Goal: Entertainment & Leisure: Consume media (video, audio)

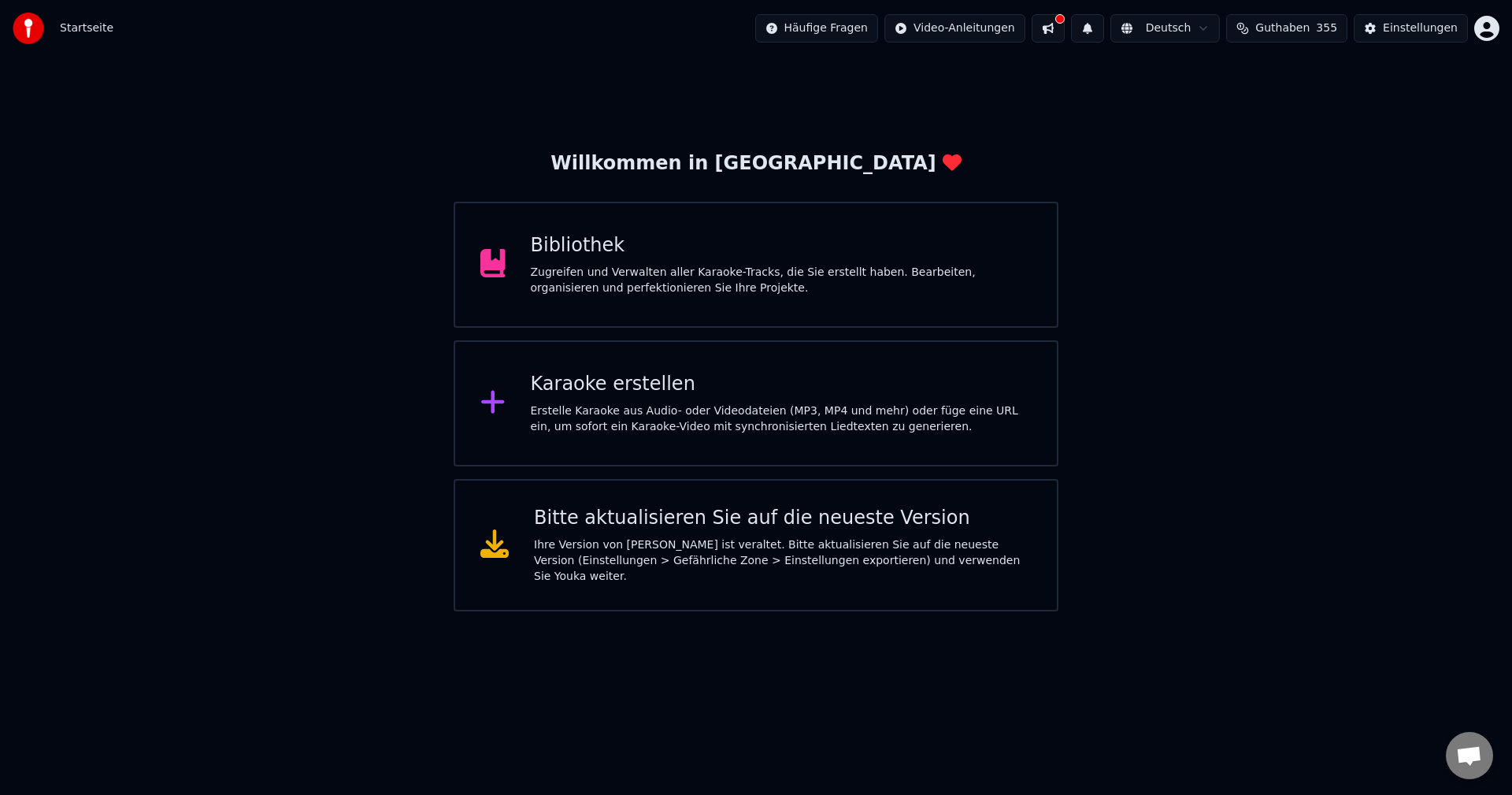
click at [645, 396] on div "Karaoke erstellen" at bounding box center [782, 384] width 502 height 25
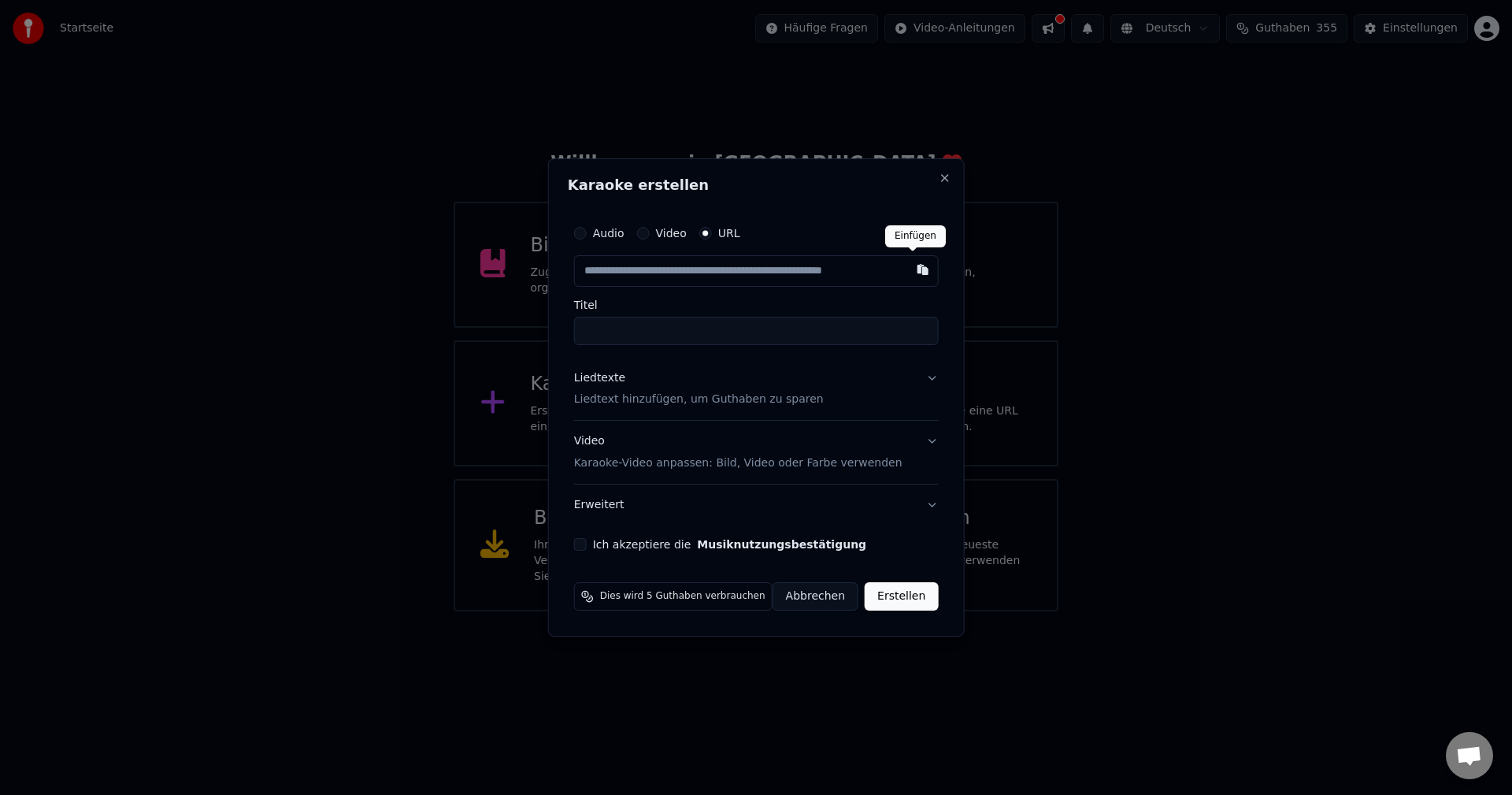
click at [910, 271] on button "button" at bounding box center [922, 269] width 32 height 28
type input "**********"
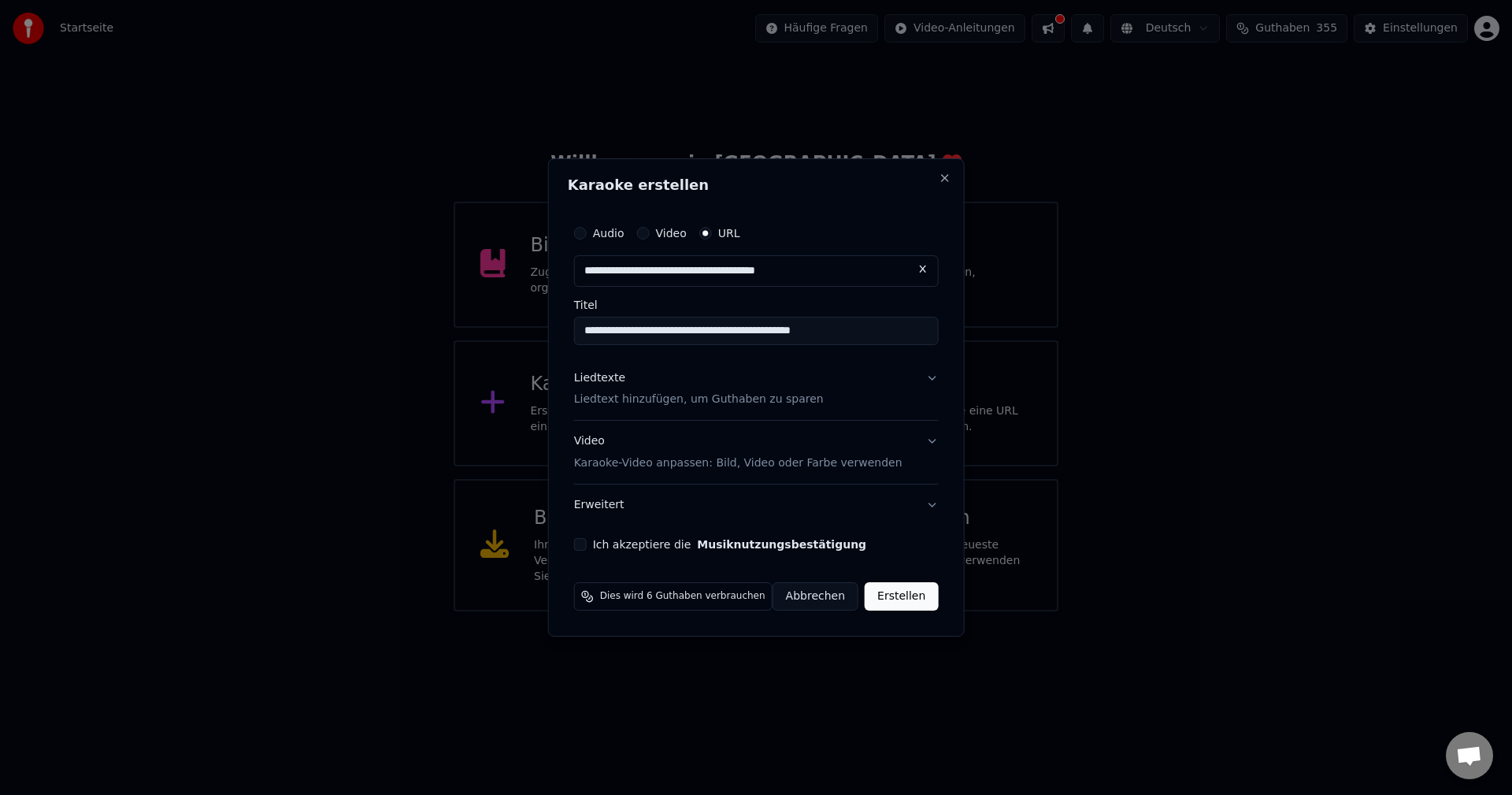
click at [920, 380] on button "Liedtexte Liedtext hinzufügen, um Guthaben zu sparen" at bounding box center [756, 390] width 365 height 63
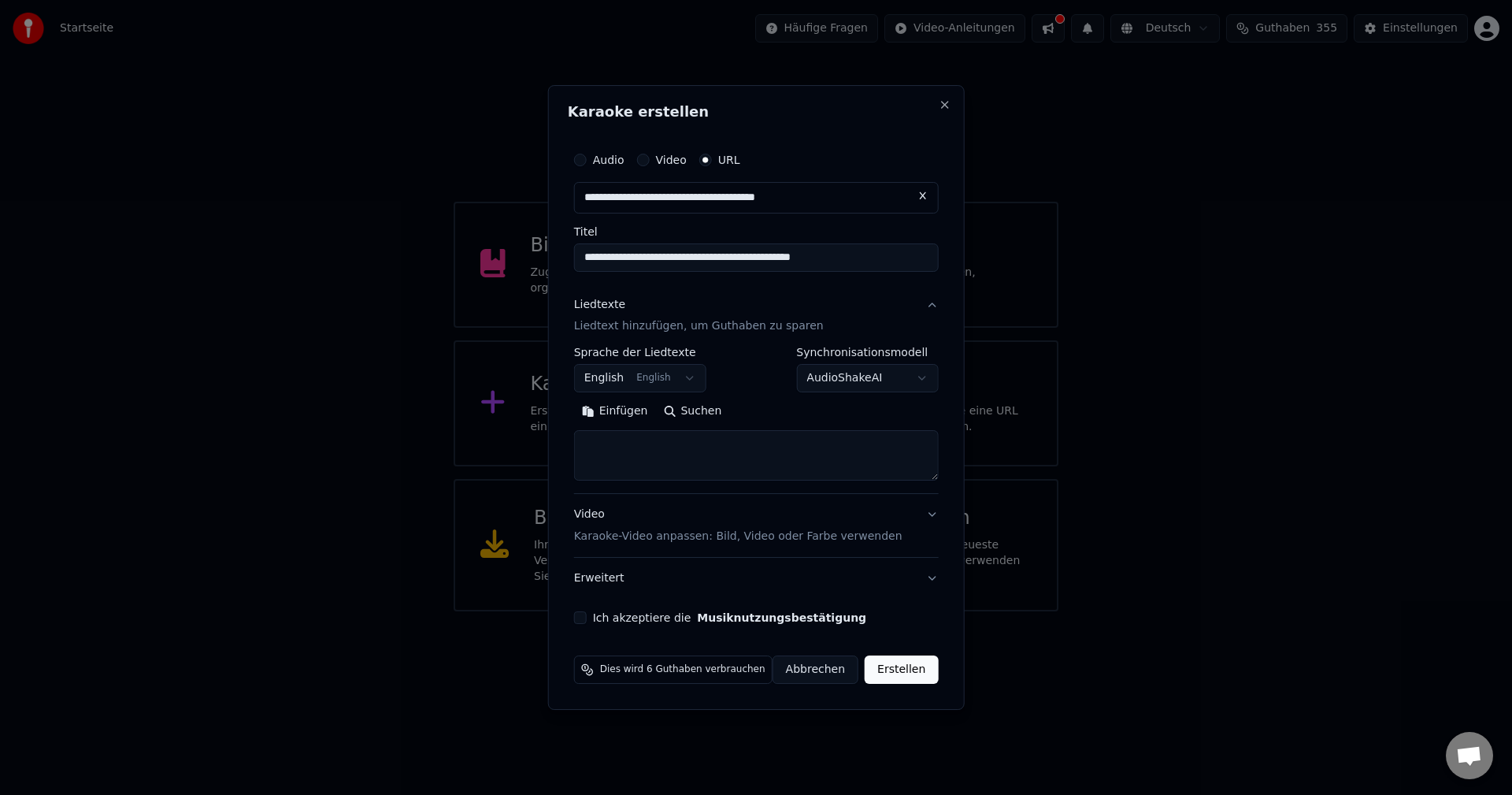
click at [672, 377] on button "English English" at bounding box center [640, 379] width 133 height 28
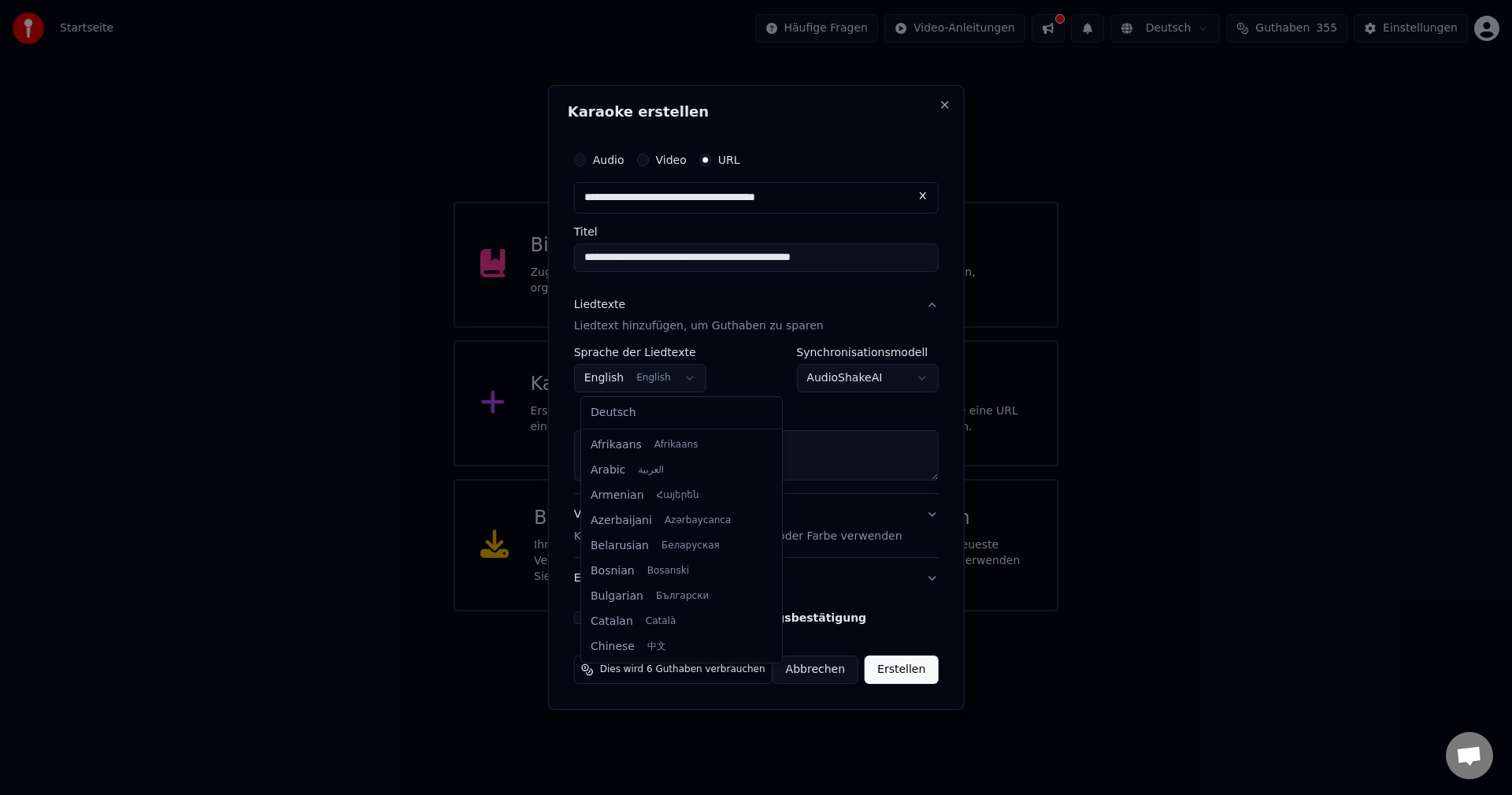
scroll to position [126, 0]
select select "**"
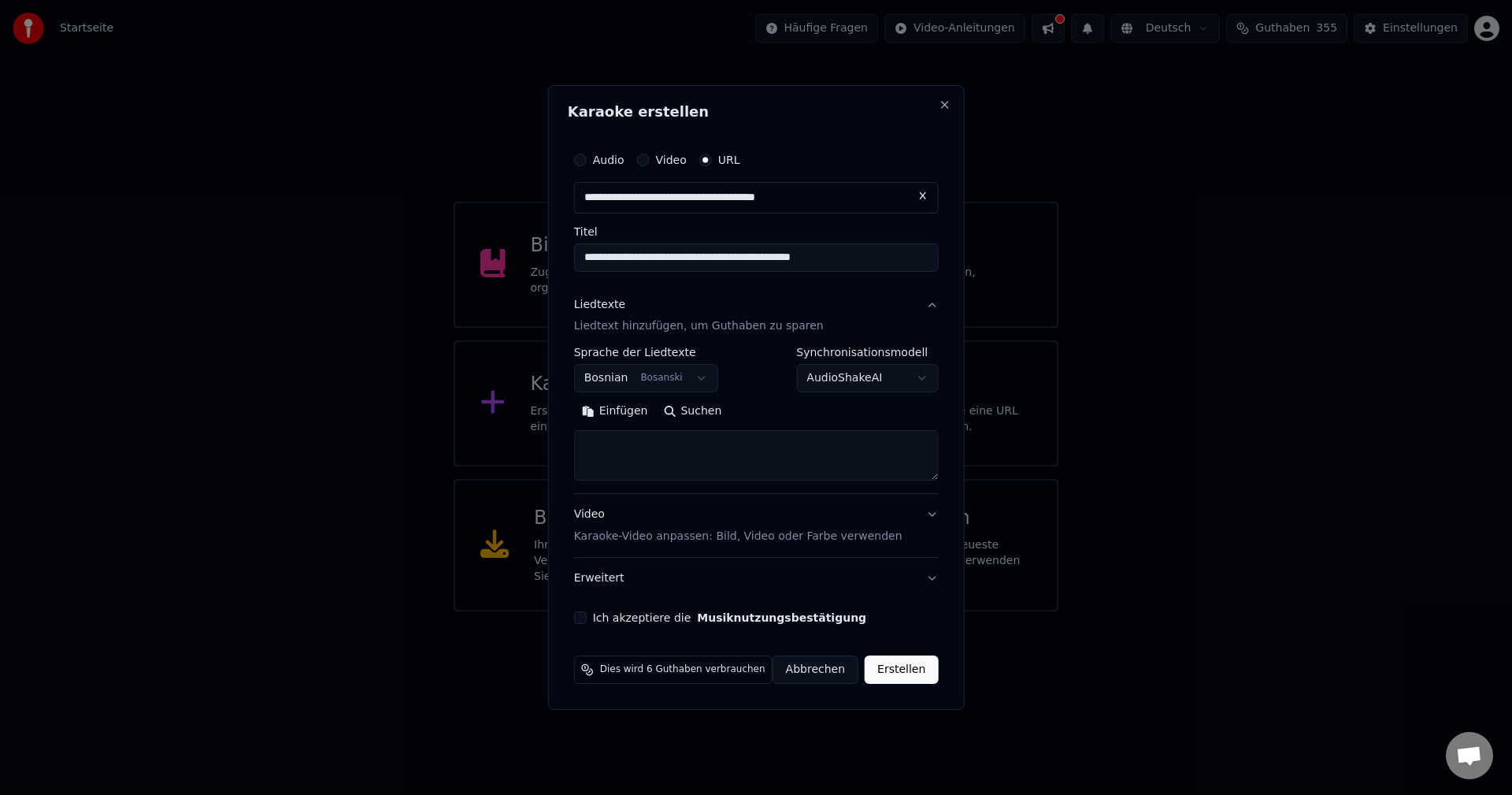
click at [638, 410] on button "Einfügen" at bounding box center [615, 411] width 82 height 25
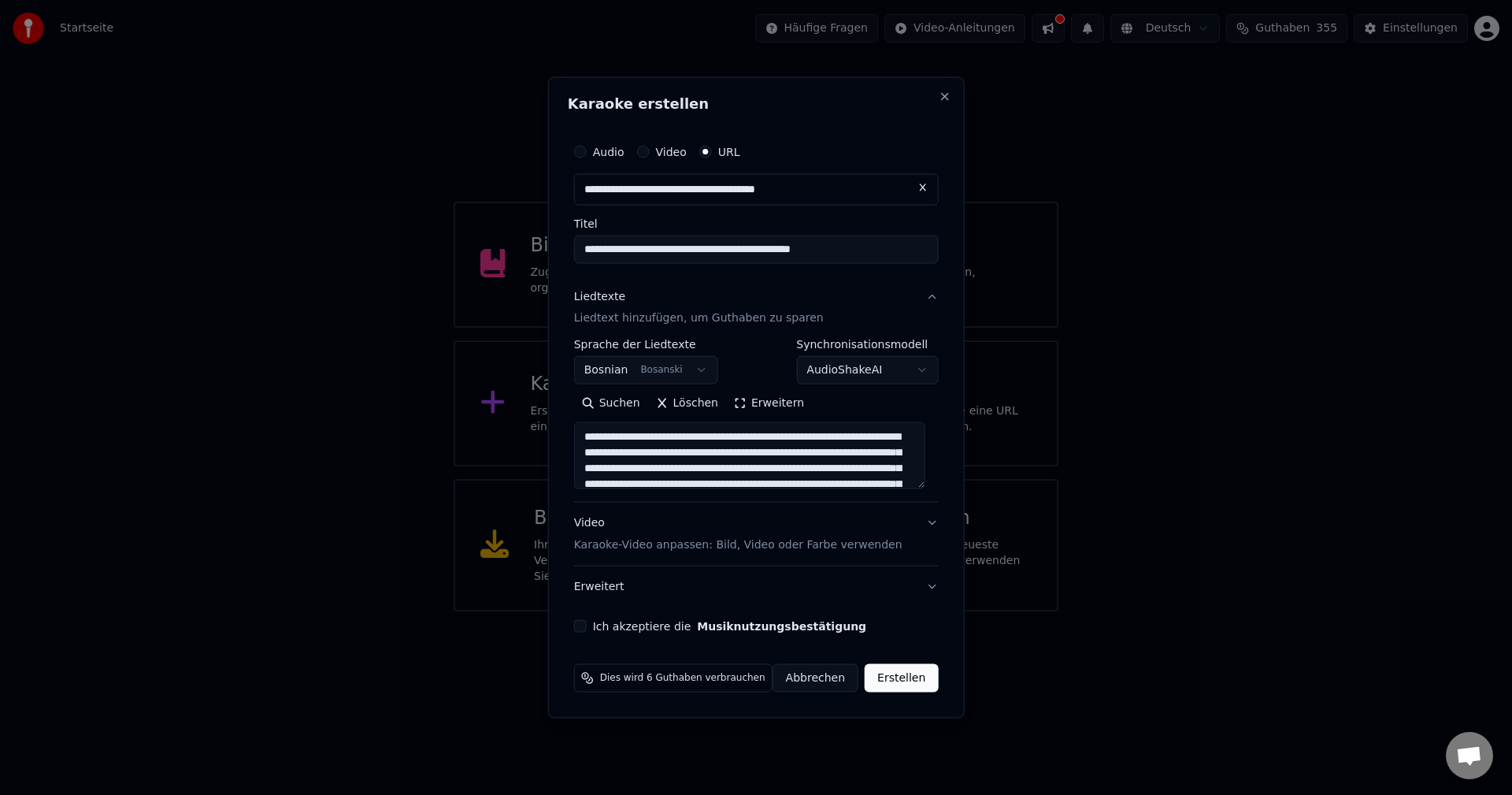
type textarea "**********"
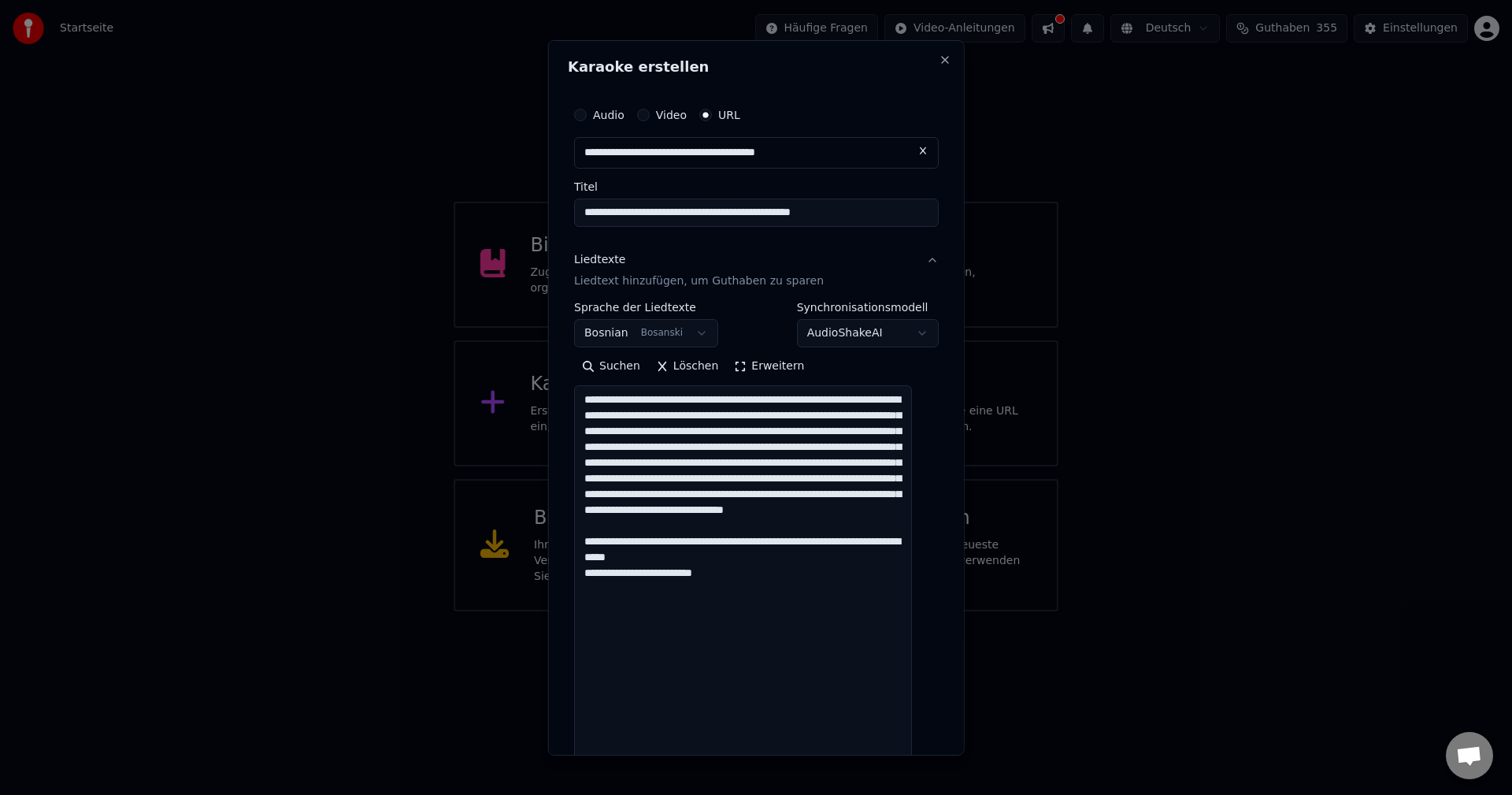
drag, startPoint x: 925, startPoint y: 477, endPoint x: 979, endPoint y: 820, distance: 347.2
click at [979, 612] on html "**********" at bounding box center [756, 306] width 1512 height 612
drag, startPoint x: 589, startPoint y: 398, endPoint x: 904, endPoint y: 649, distance: 402.8
click at [904, 649] on textarea "**********" at bounding box center [742, 604] width 338 height 437
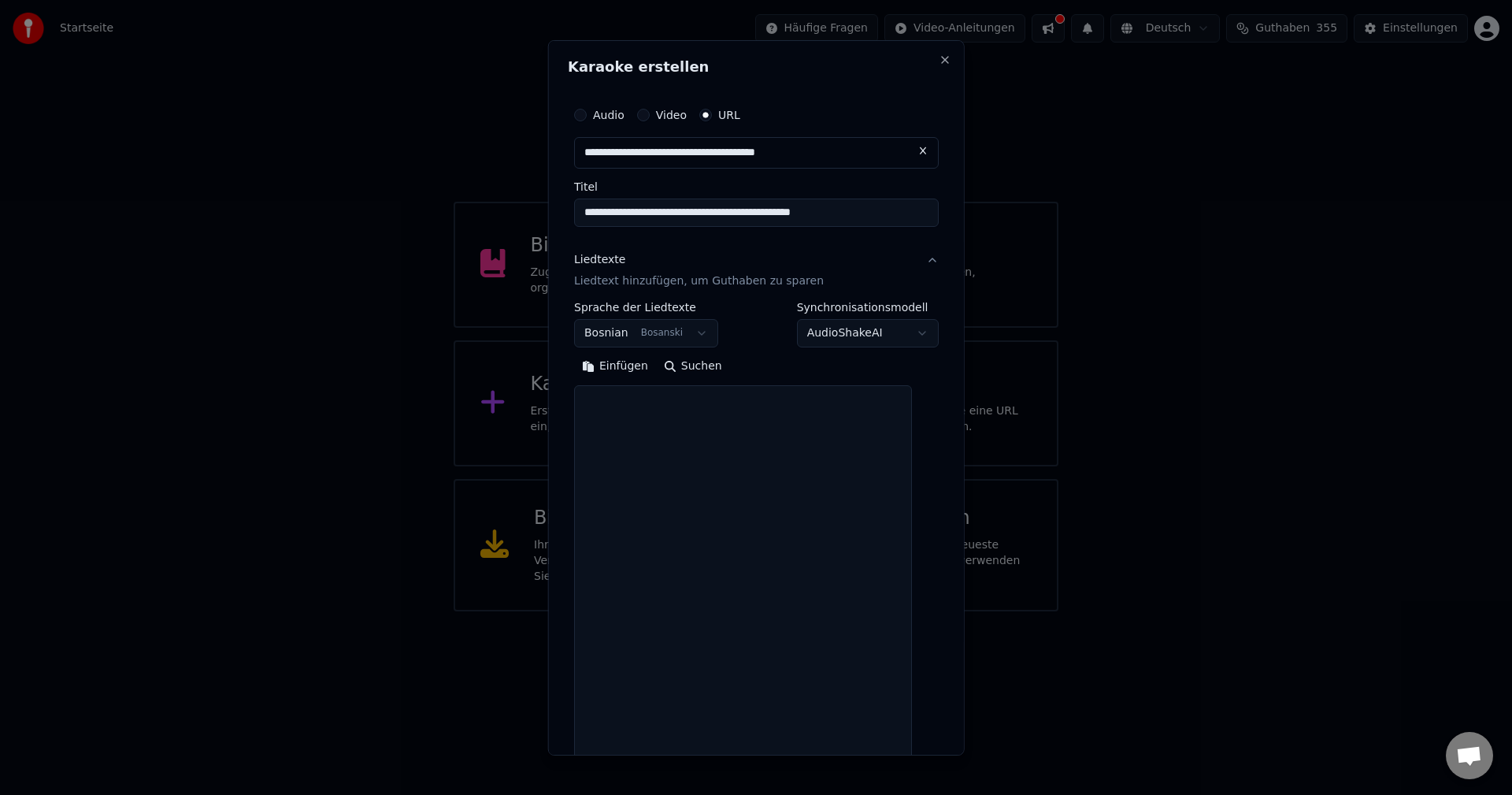
click at [629, 368] on button "Einfügen" at bounding box center [615, 366] width 82 height 25
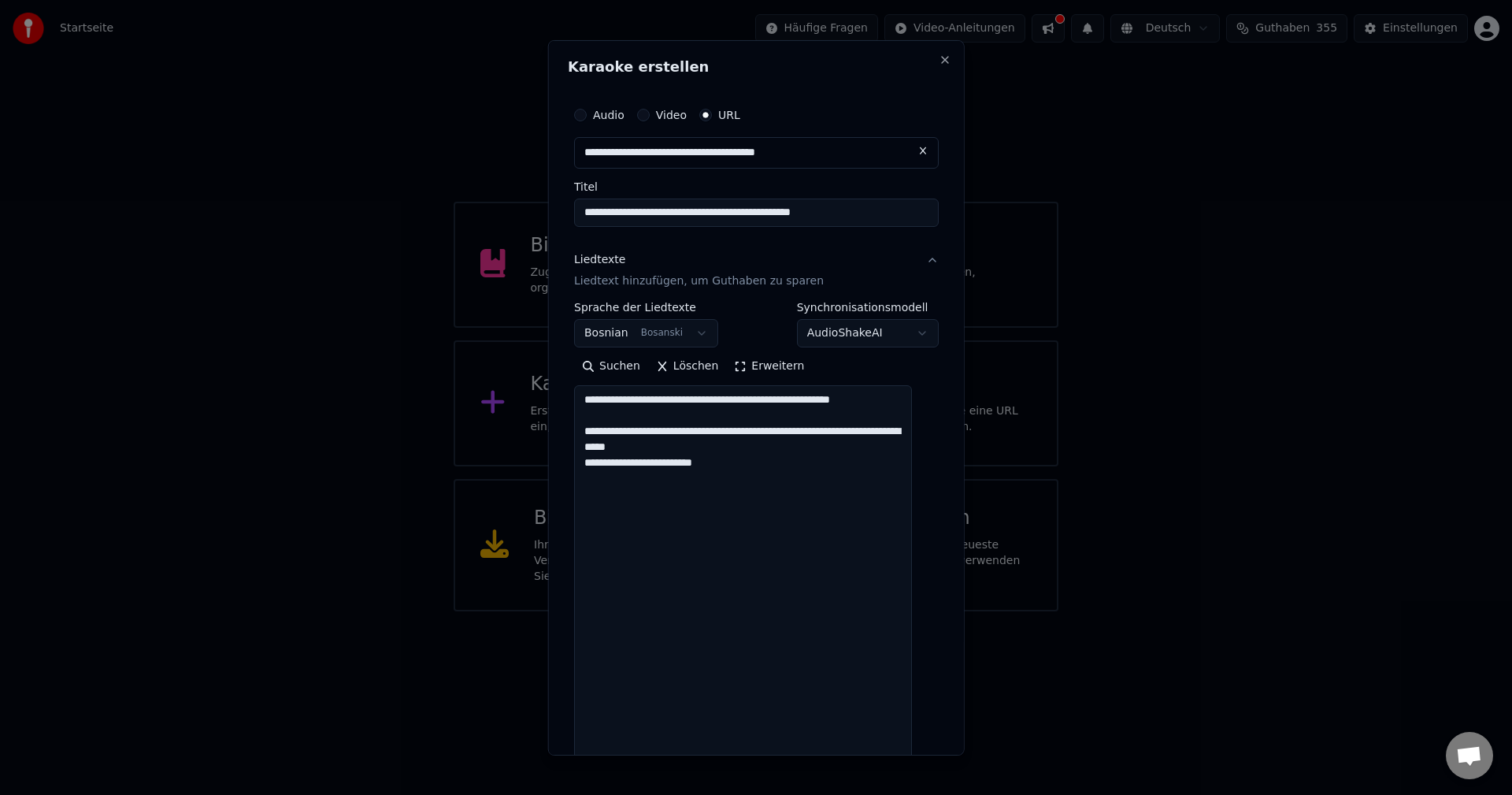
type textarea "**********"
drag, startPoint x: 589, startPoint y: 403, endPoint x: 846, endPoint y: 509, distance: 278.0
click at [846, 509] on textarea "**********" at bounding box center [742, 604] width 338 height 437
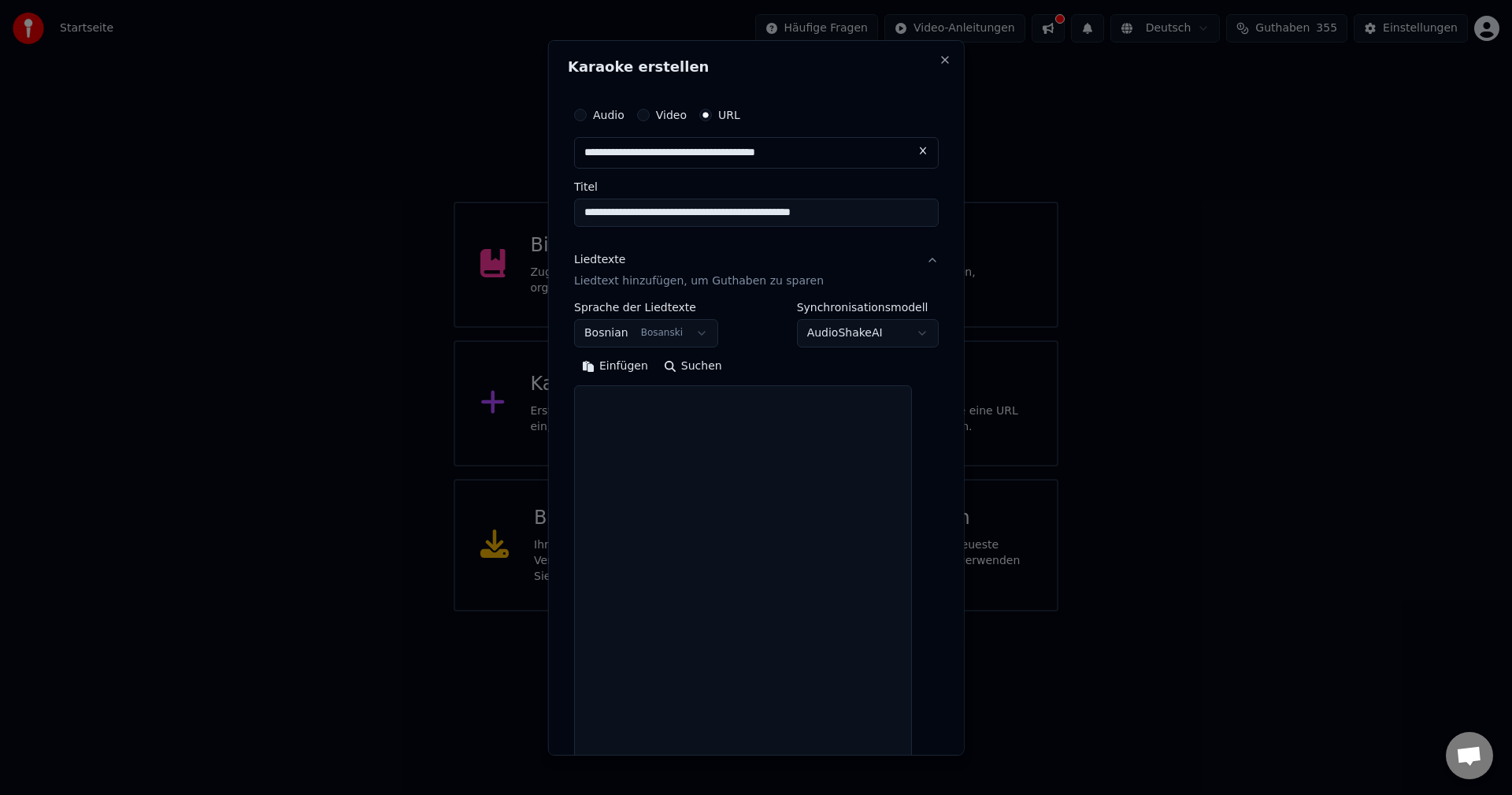
click at [627, 367] on button "Einfügen" at bounding box center [615, 366] width 82 height 25
click at [682, 454] on textarea "**********" at bounding box center [742, 604] width 338 height 437
paste textarea "**********"
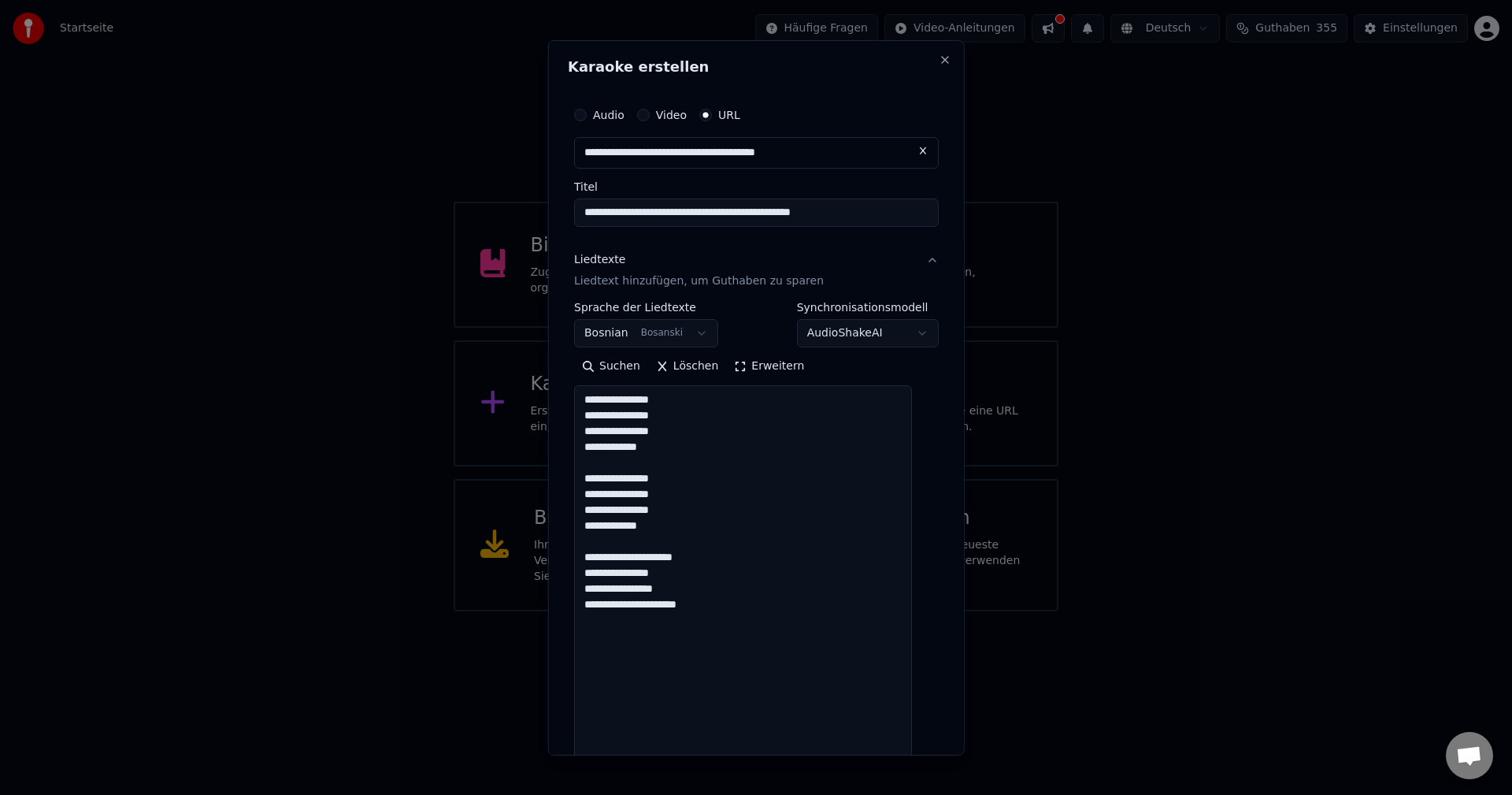
paste textarea "**********"
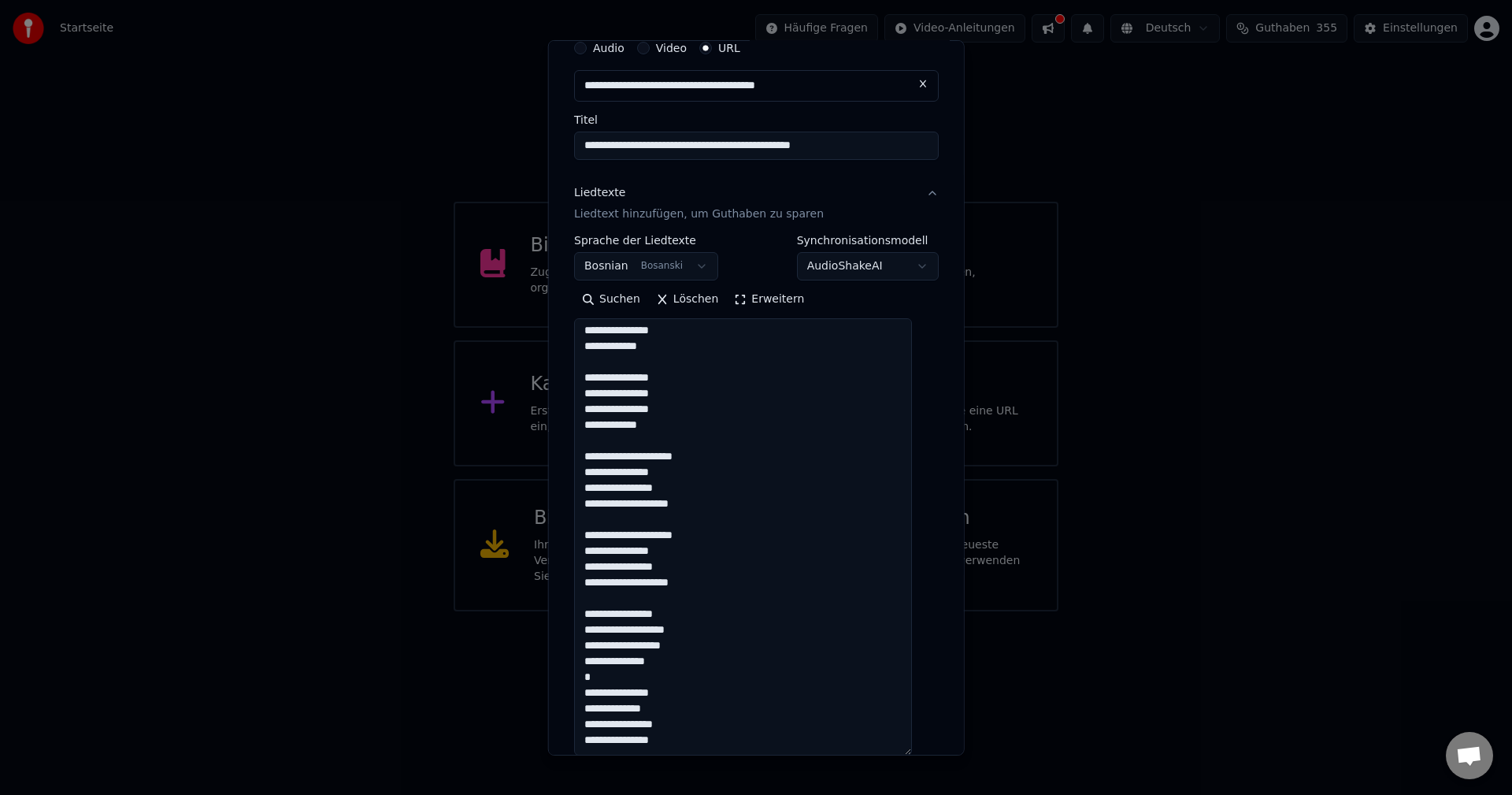
scroll to position [65, 0]
paste textarea "**********"
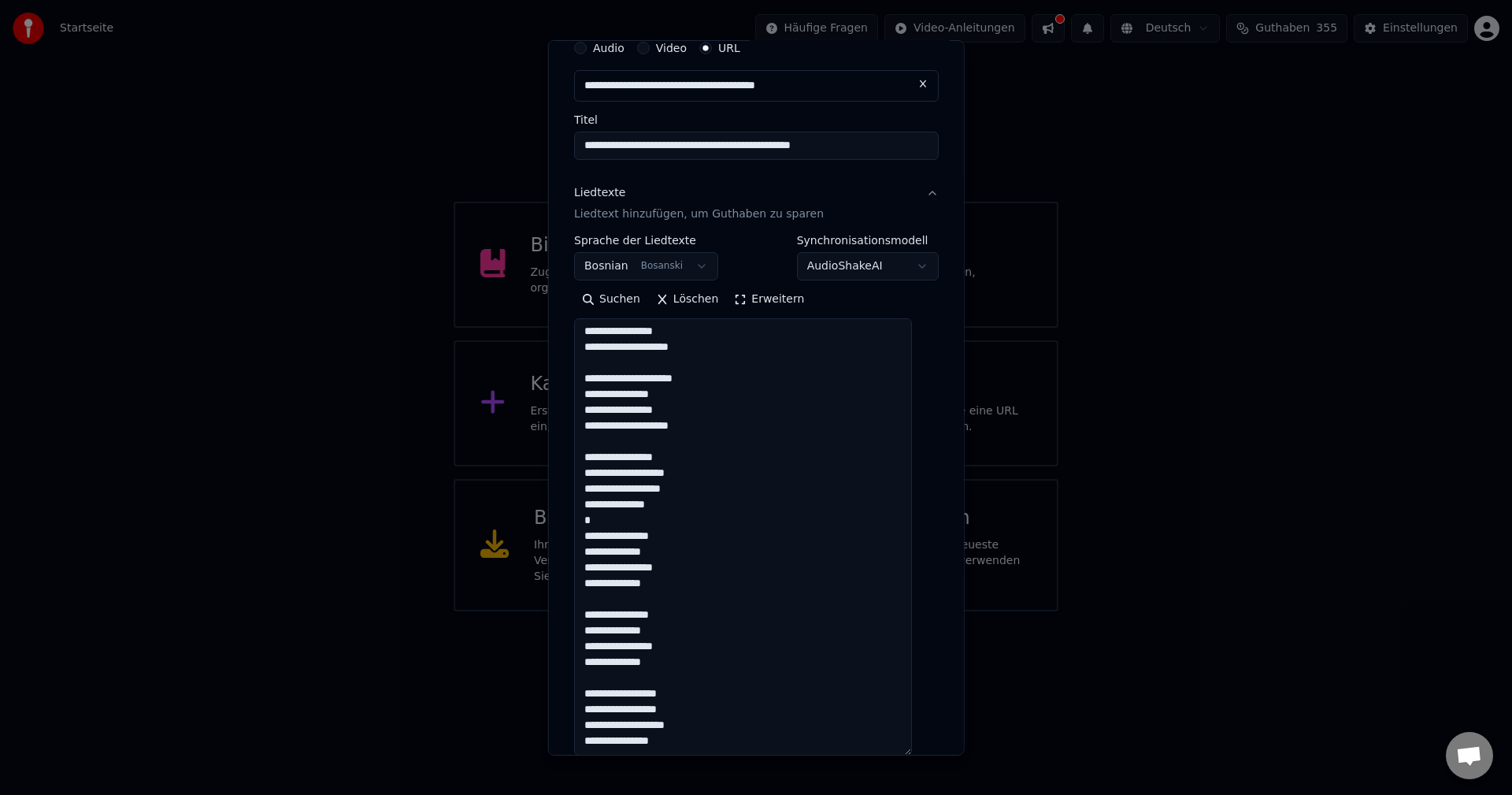
paste textarea "**********"
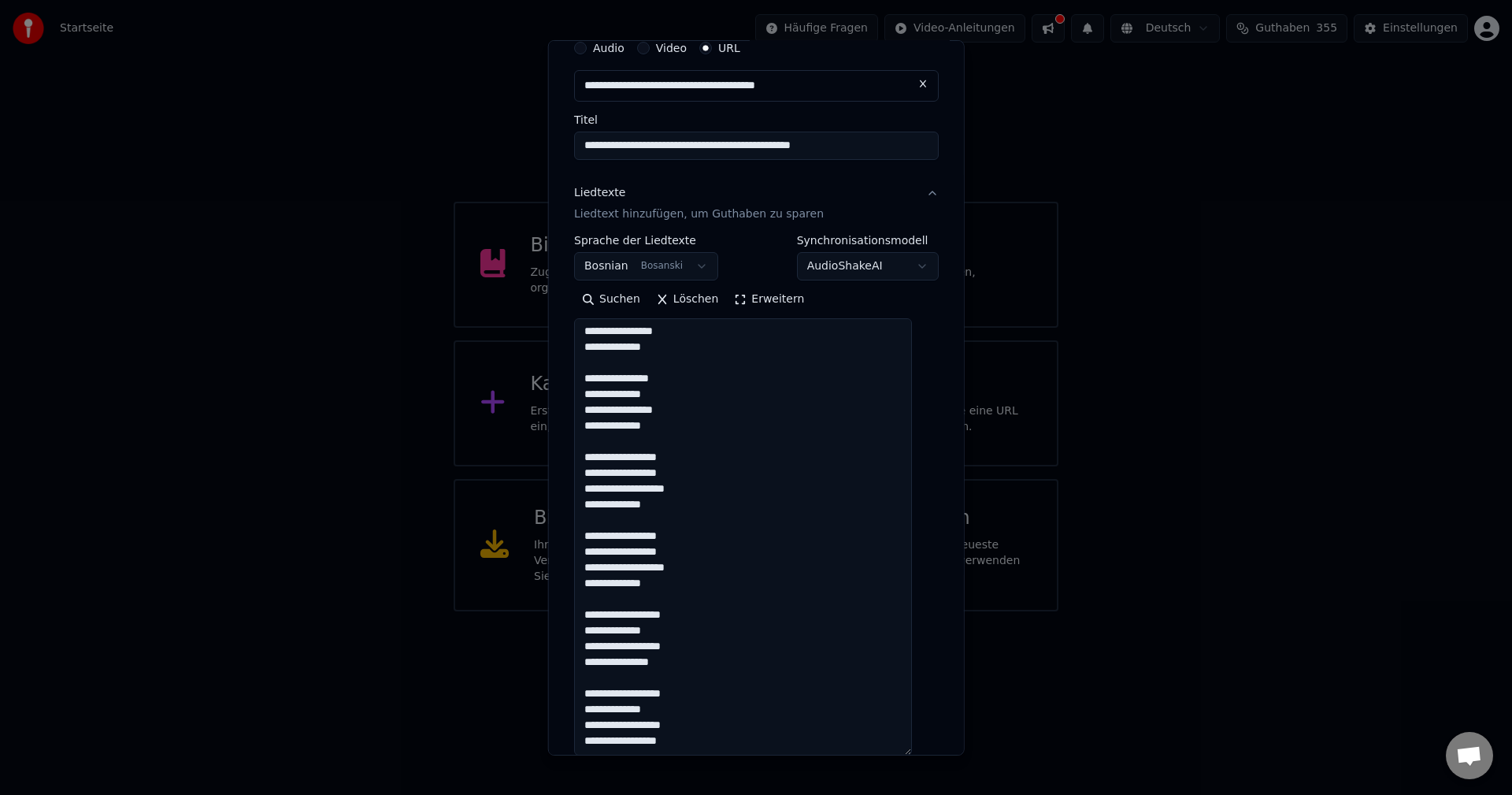
scroll to position [452, 0]
paste textarea "**********"
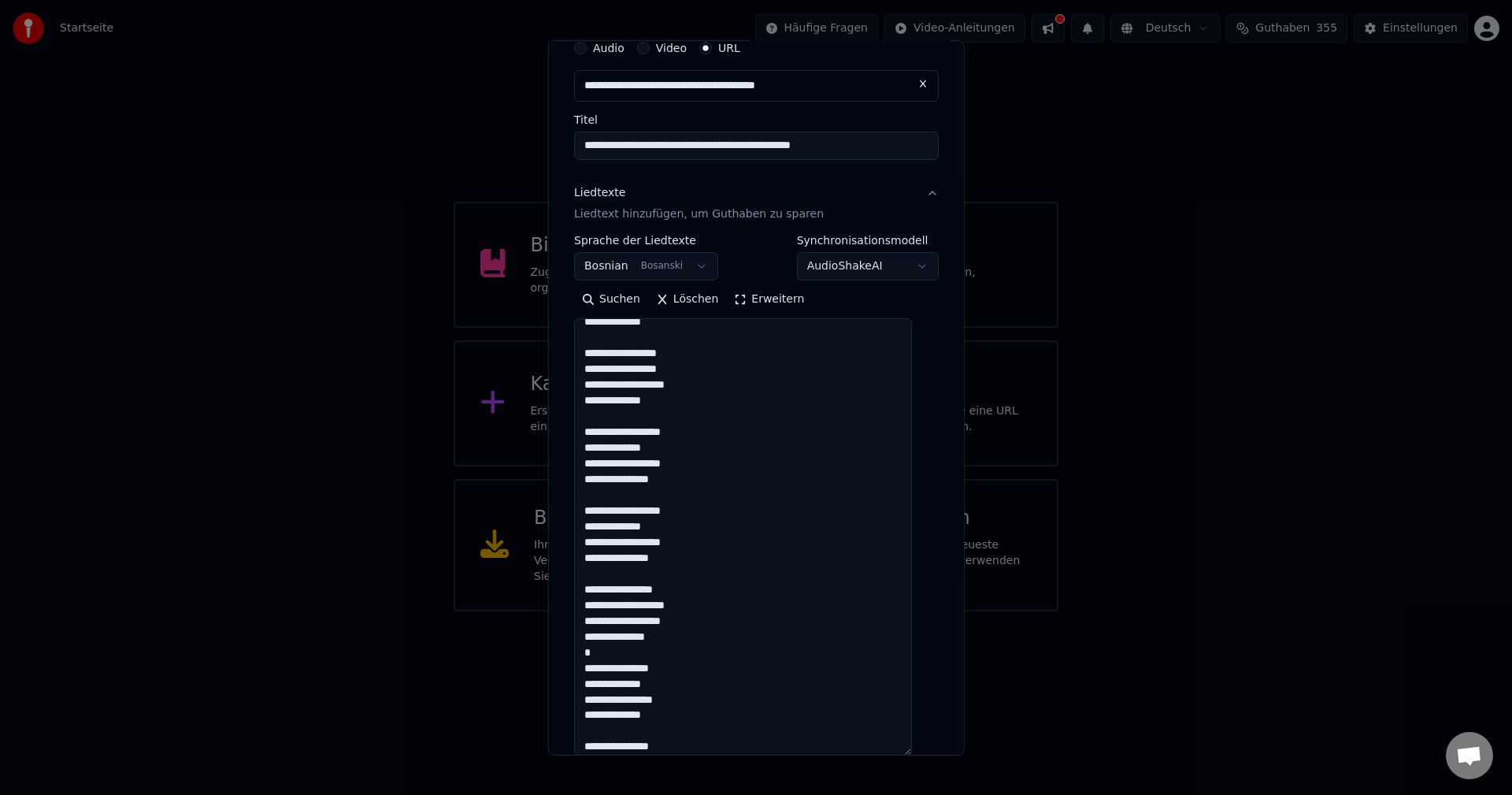
scroll to position [657, 0]
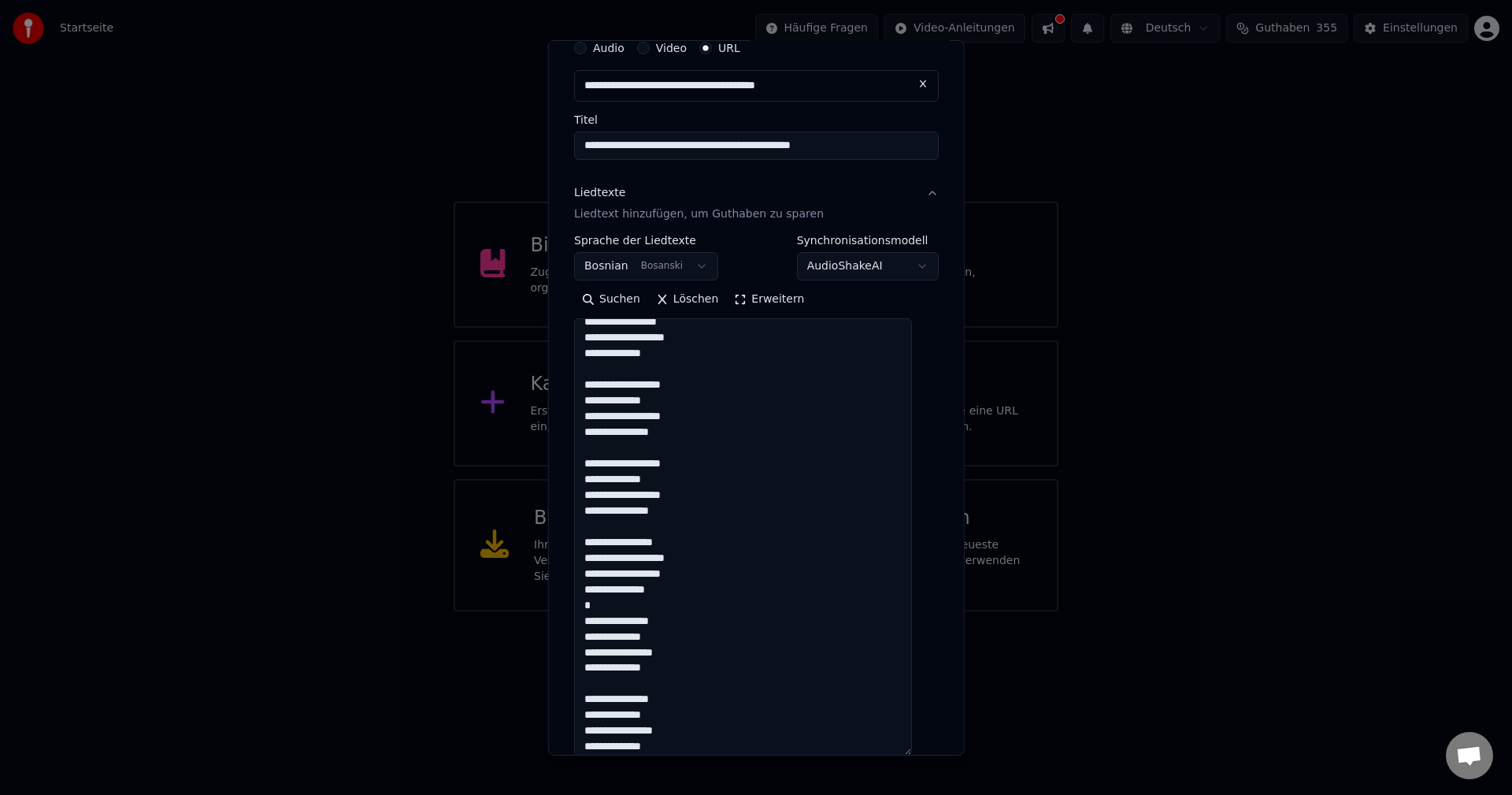
type textarea "**********"
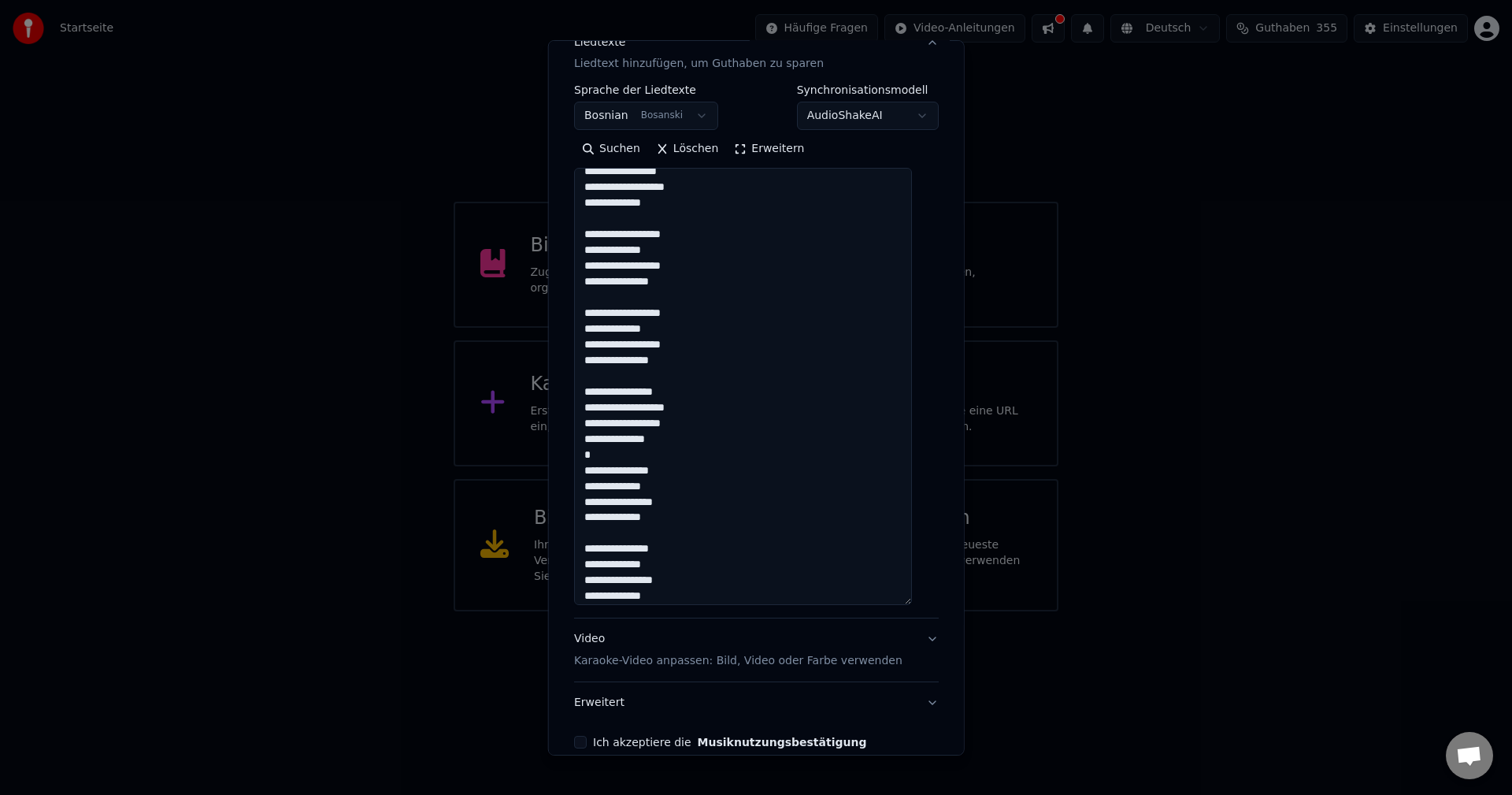
scroll to position [296, 0]
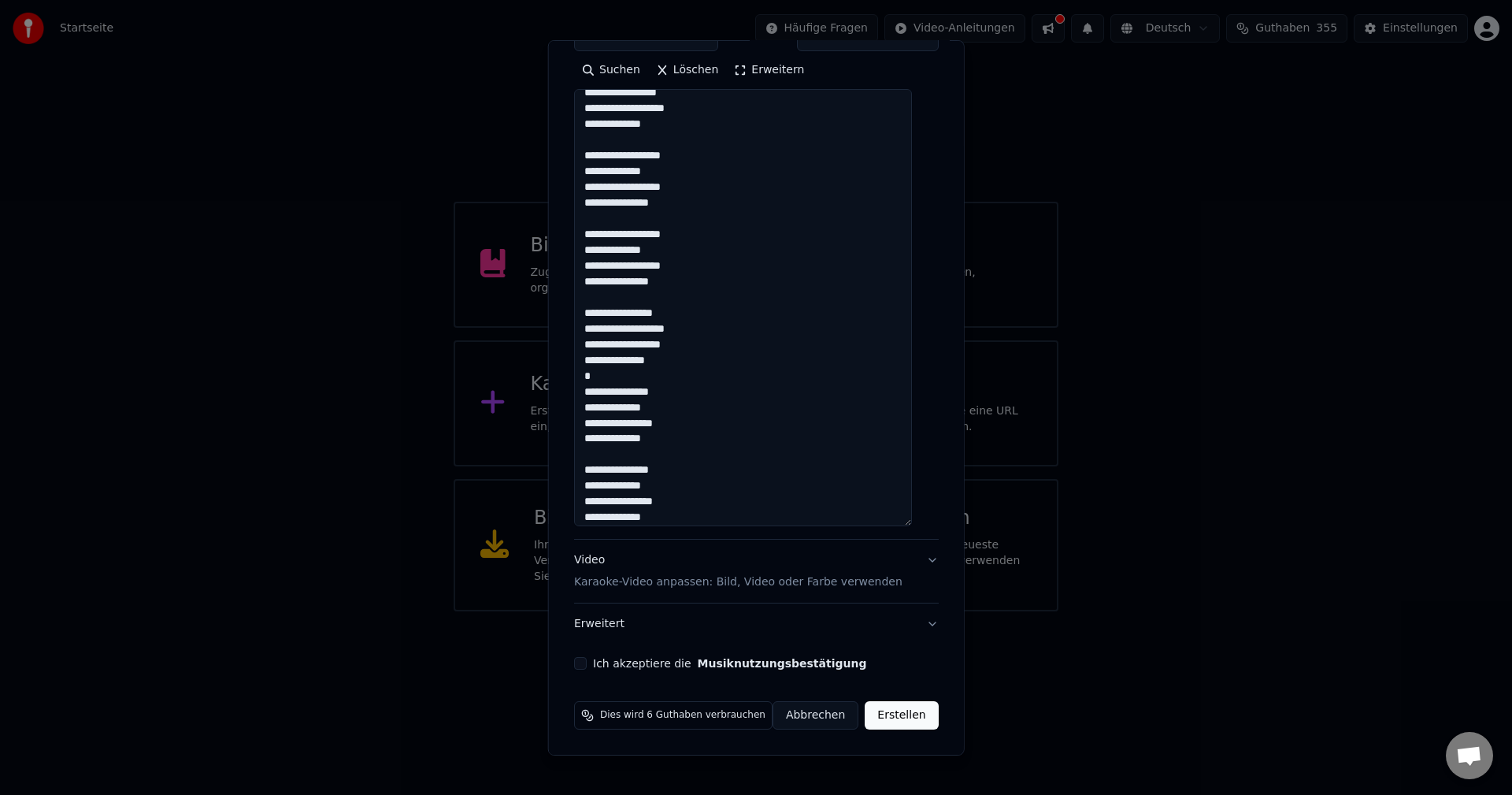
click at [586, 665] on button "Ich akzeptiere die Musiknutzungsbestätigung" at bounding box center [580, 663] width 13 height 13
click at [912, 560] on button "Video Karaoke-Video anpassen: Bild, Video oder Farbe verwenden" at bounding box center [756, 571] width 365 height 63
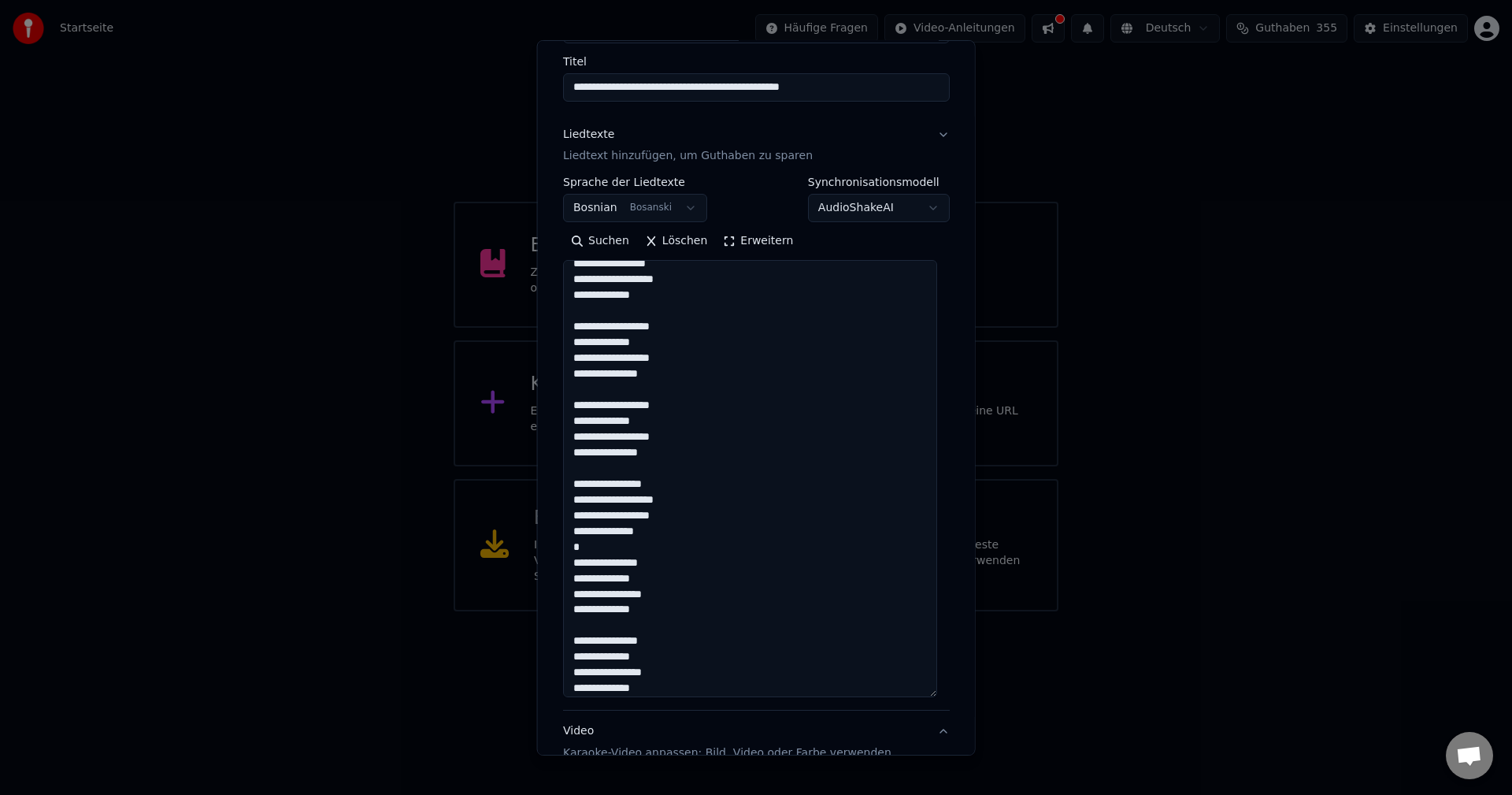
scroll to position [74, 0]
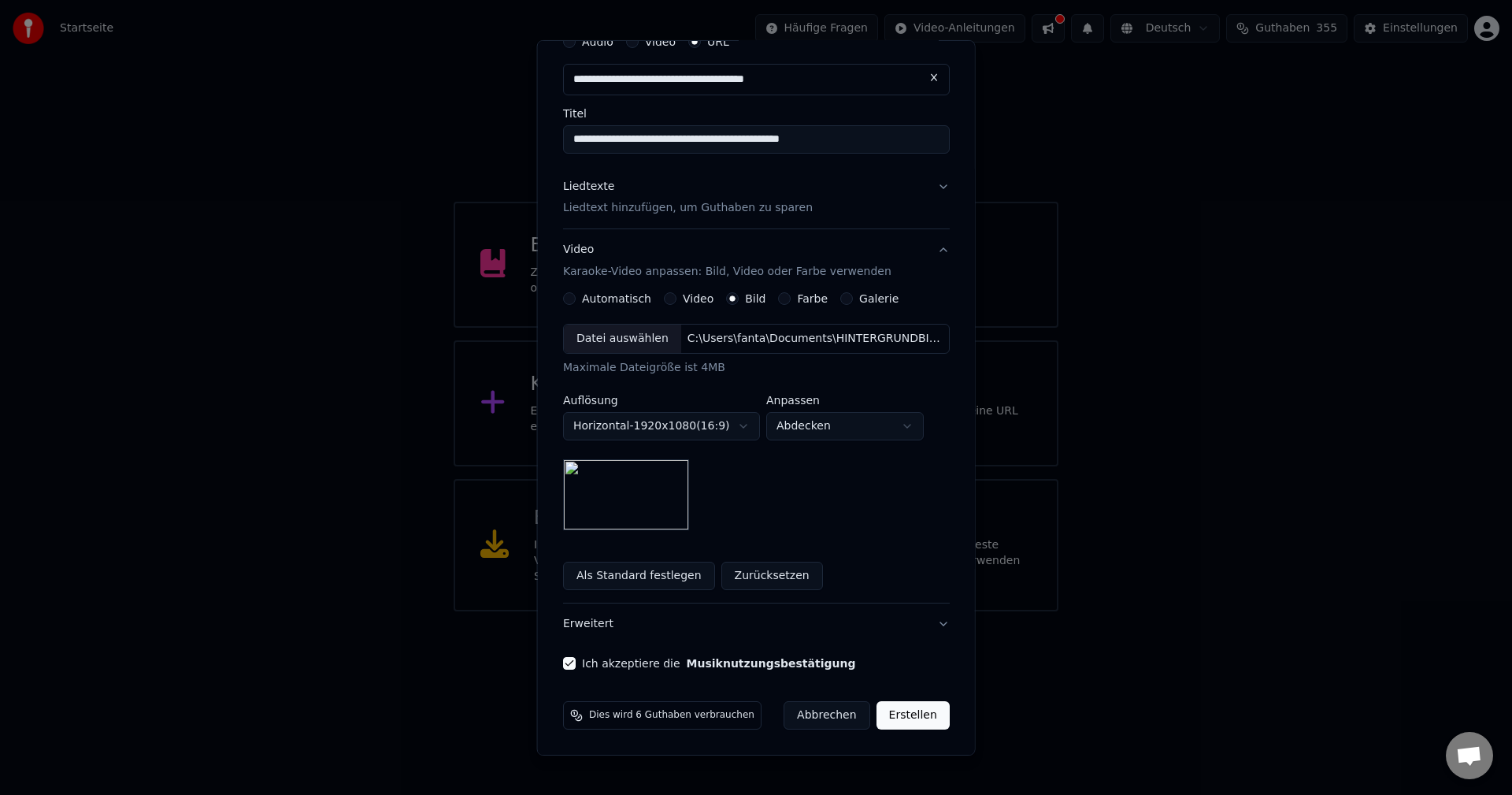
click at [907, 720] on button "Erstellen" at bounding box center [913, 715] width 74 height 28
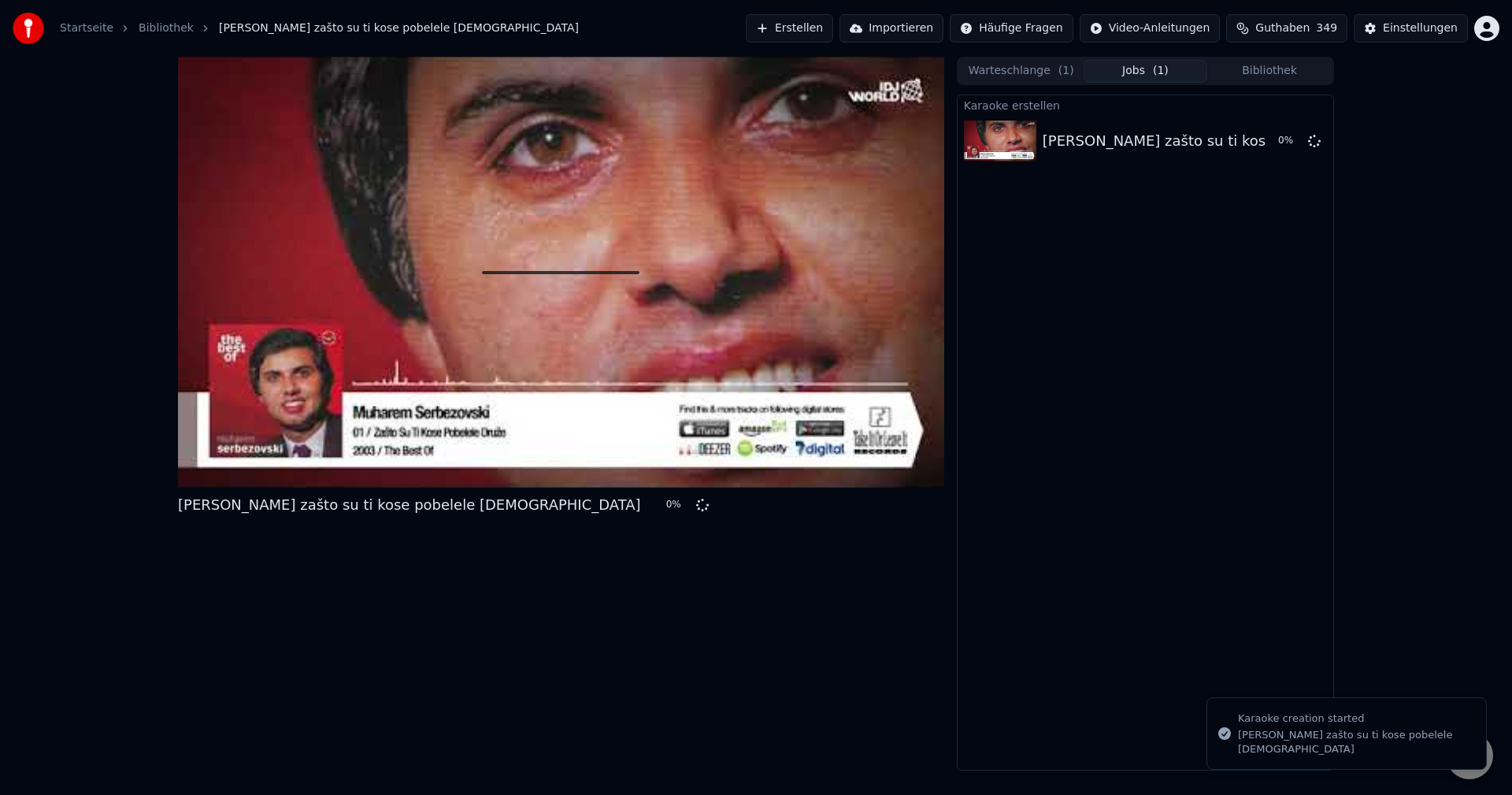
click at [1023, 68] on button "Warteschlange ( 1 )" at bounding box center [1021, 71] width 124 height 23
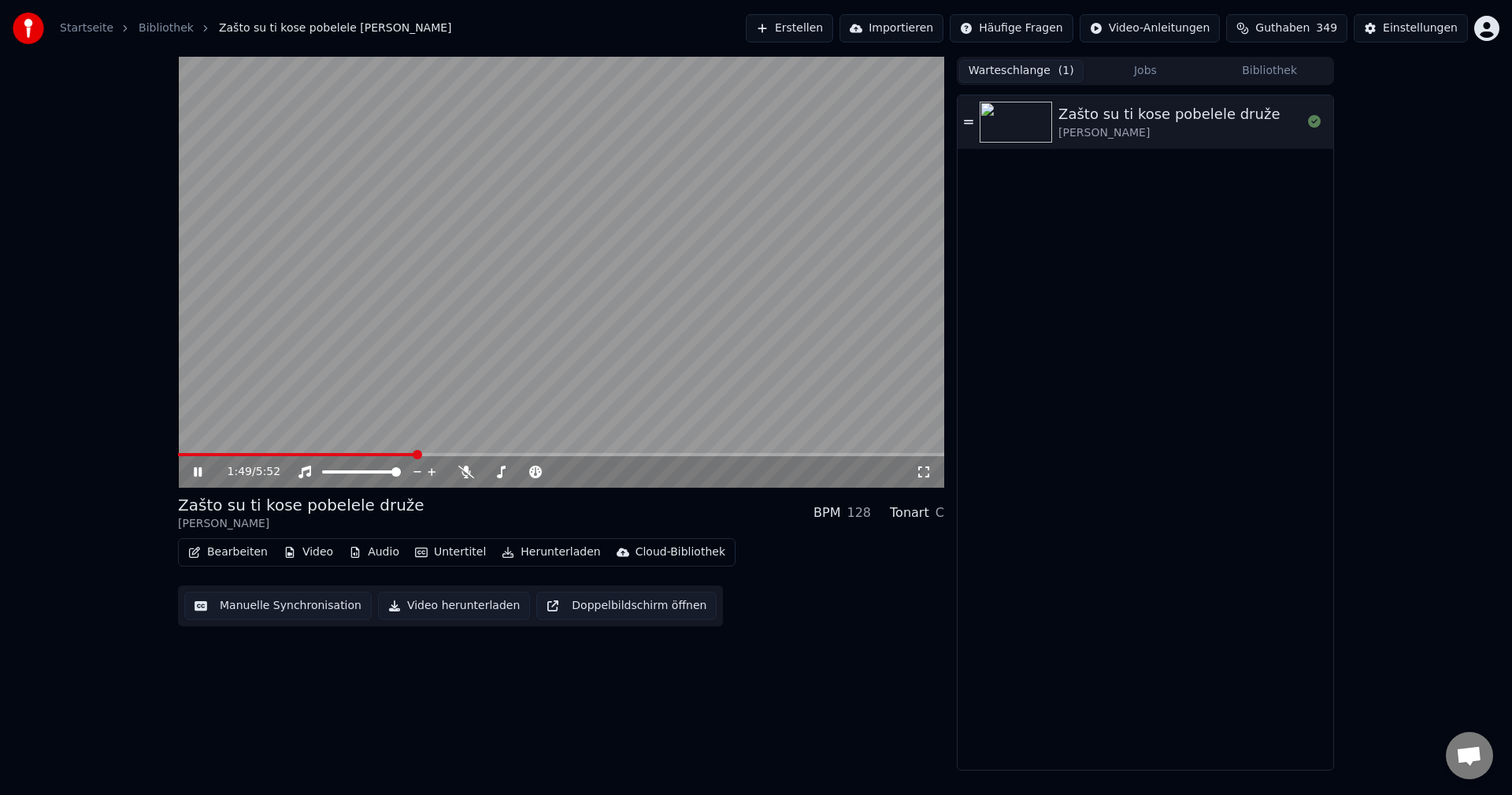
click at [201, 457] on span at bounding box center [296, 455] width 237 height 3
click at [217, 457] on span at bounding box center [198, 455] width 39 height 3
click at [545, 321] on video at bounding box center [561, 272] width 766 height 431
click at [1256, 72] on button "Bibliothek" at bounding box center [1269, 71] width 124 height 23
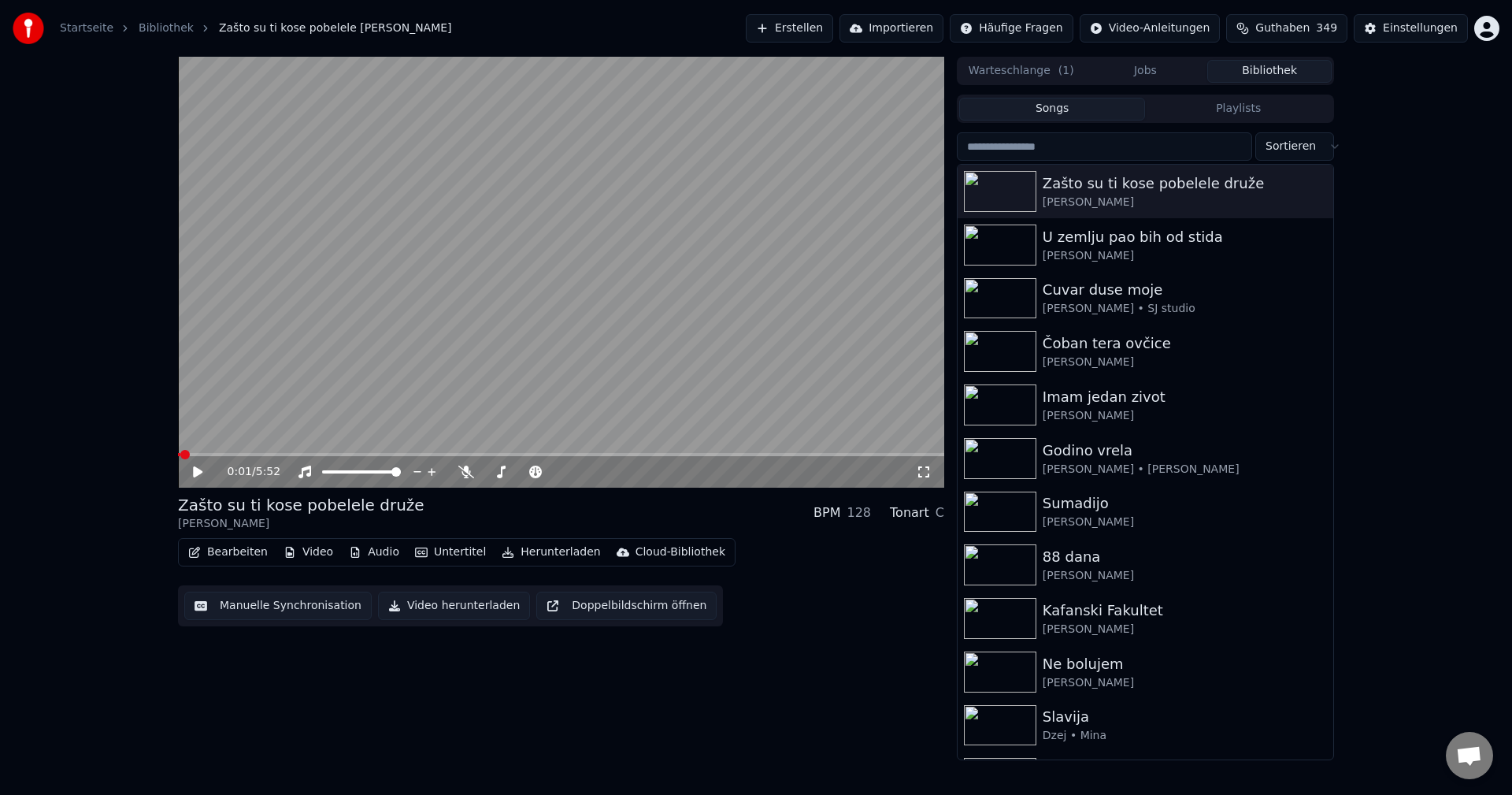
click at [181, 456] on span at bounding box center [179, 455] width 3 height 3
click at [586, 304] on video at bounding box center [561, 272] width 766 height 431
click at [704, 326] on video at bounding box center [561, 272] width 766 height 431
click at [991, 286] on img at bounding box center [1000, 299] width 73 height 41
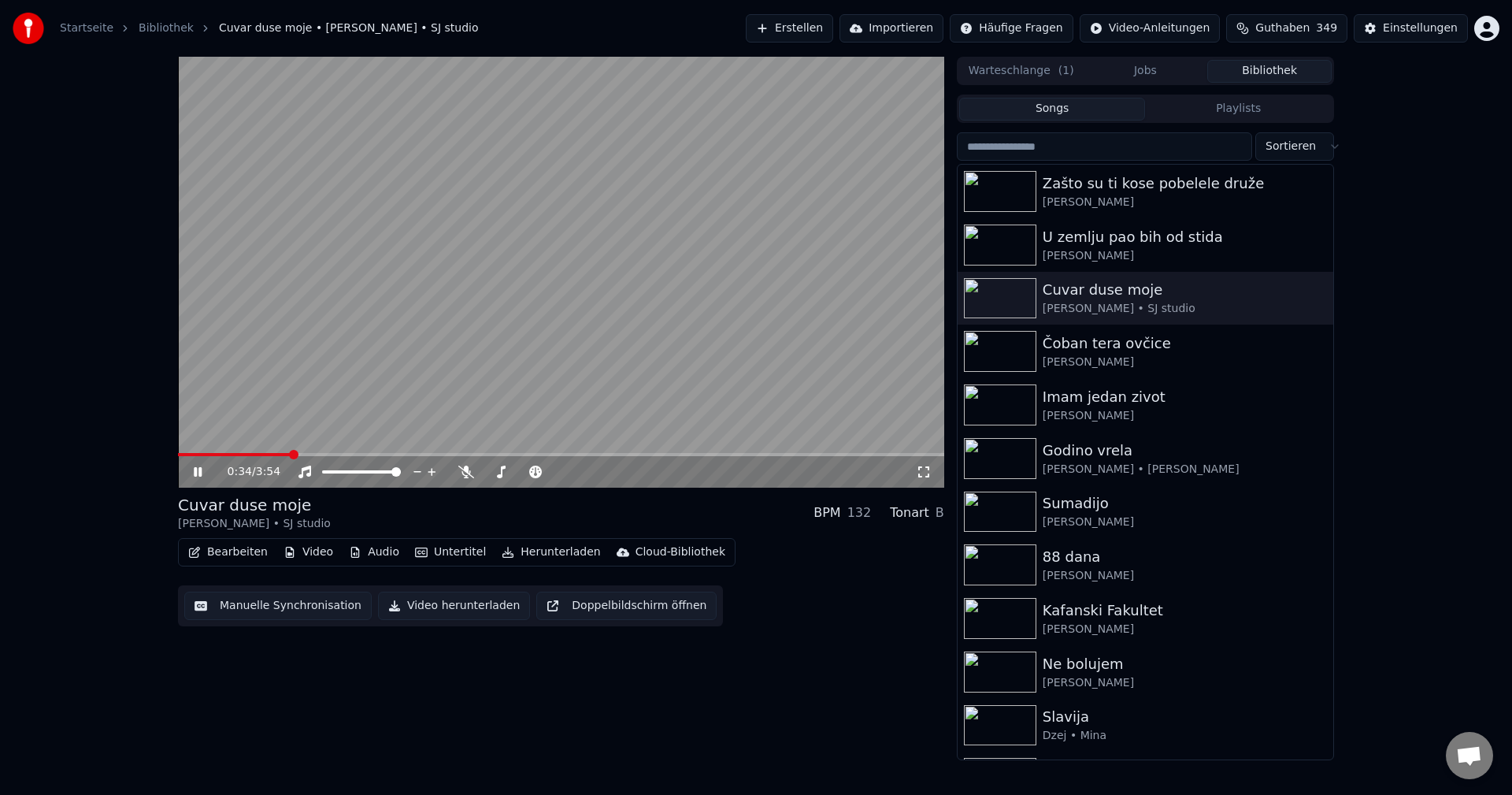
click at [199, 454] on span at bounding box center [234, 455] width 112 height 3
click at [1006, 296] on img at bounding box center [1000, 299] width 73 height 41
click at [182, 456] on span at bounding box center [180, 455] width 3 height 3
click at [662, 317] on video at bounding box center [561, 272] width 766 height 431
click at [212, 456] on span at bounding box center [196, 455] width 36 height 3
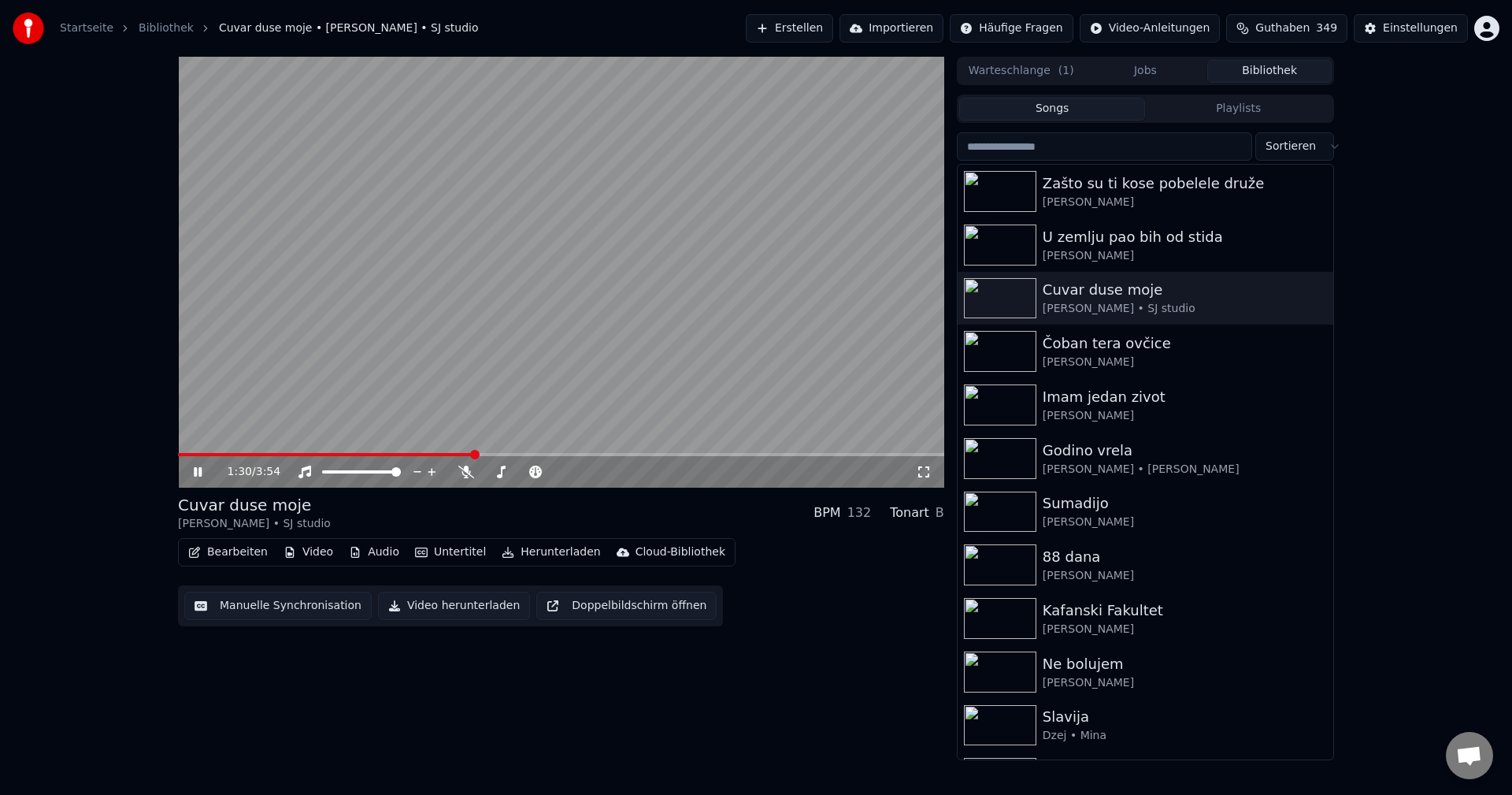
drag, startPoint x: 616, startPoint y: 396, endPoint x: 618, endPoint y: 471, distance: 75.0
click at [617, 396] on video at bounding box center [561, 272] width 766 height 431
click at [184, 455] on span at bounding box center [181, 455] width 6 height 3
click at [682, 337] on video at bounding box center [561, 272] width 766 height 431
click at [188, 454] on span at bounding box center [182, 455] width 9 height 3
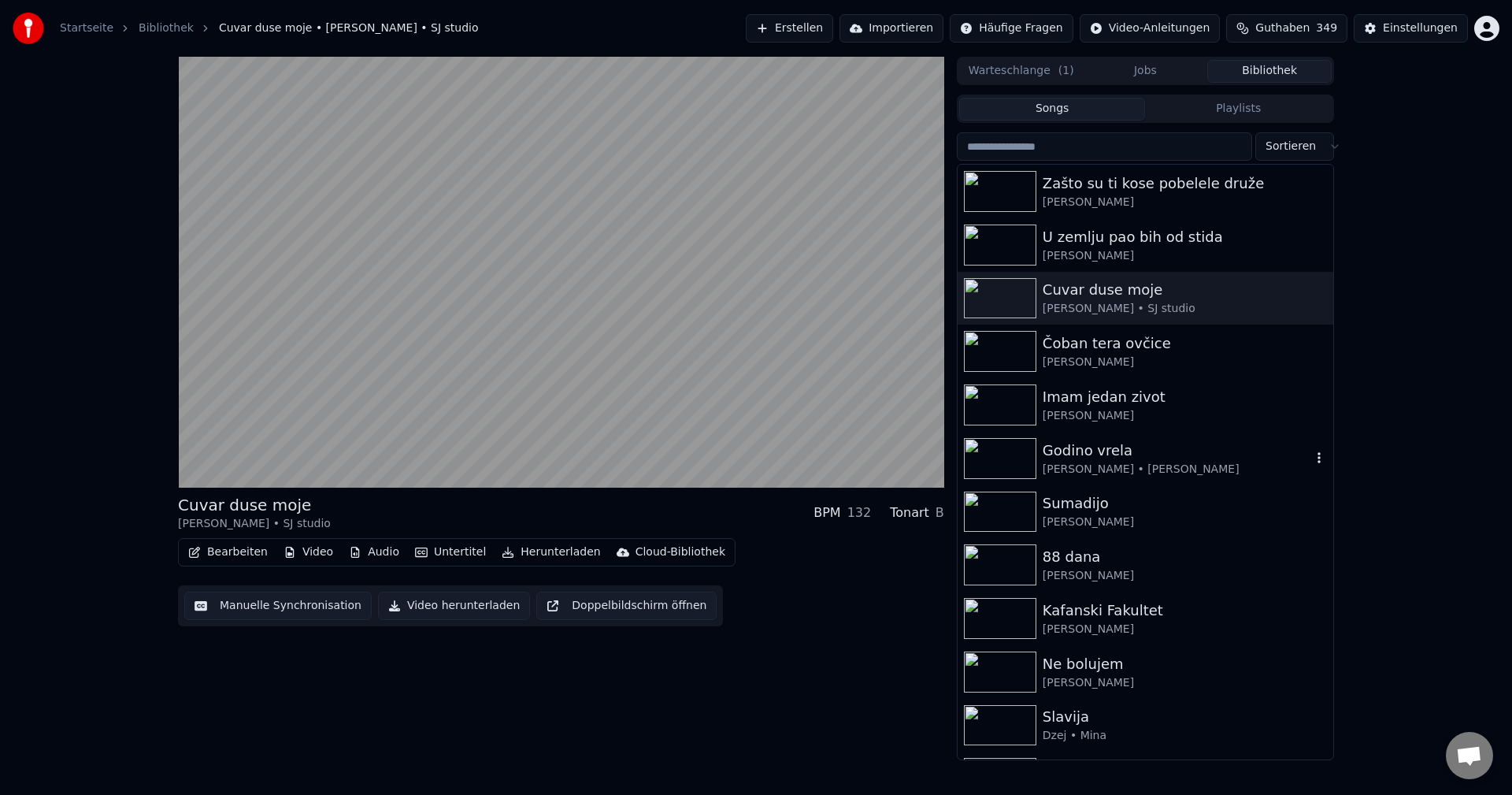
click at [1009, 457] on img at bounding box center [1000, 458] width 73 height 41
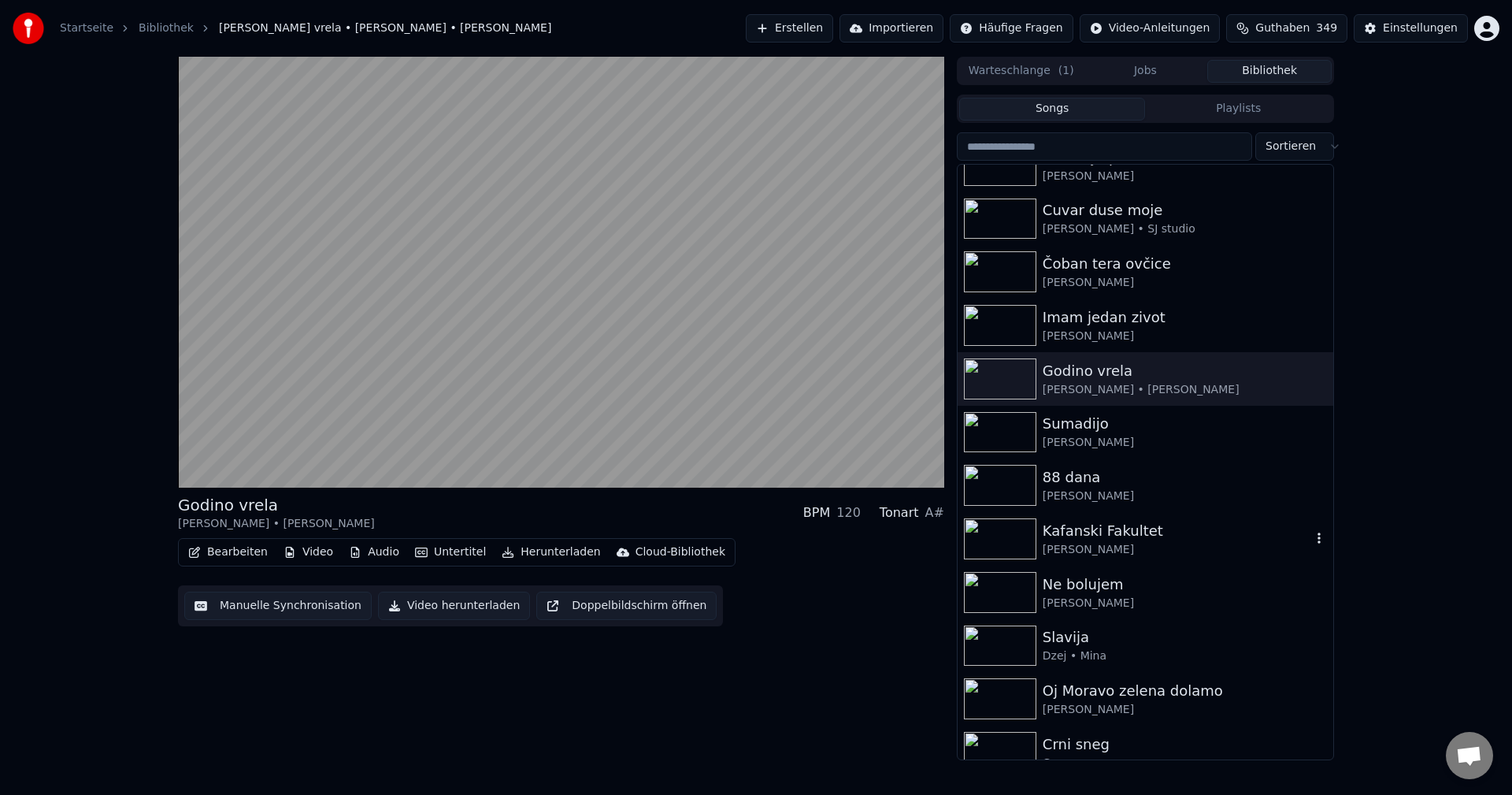
scroll to position [158, 0]
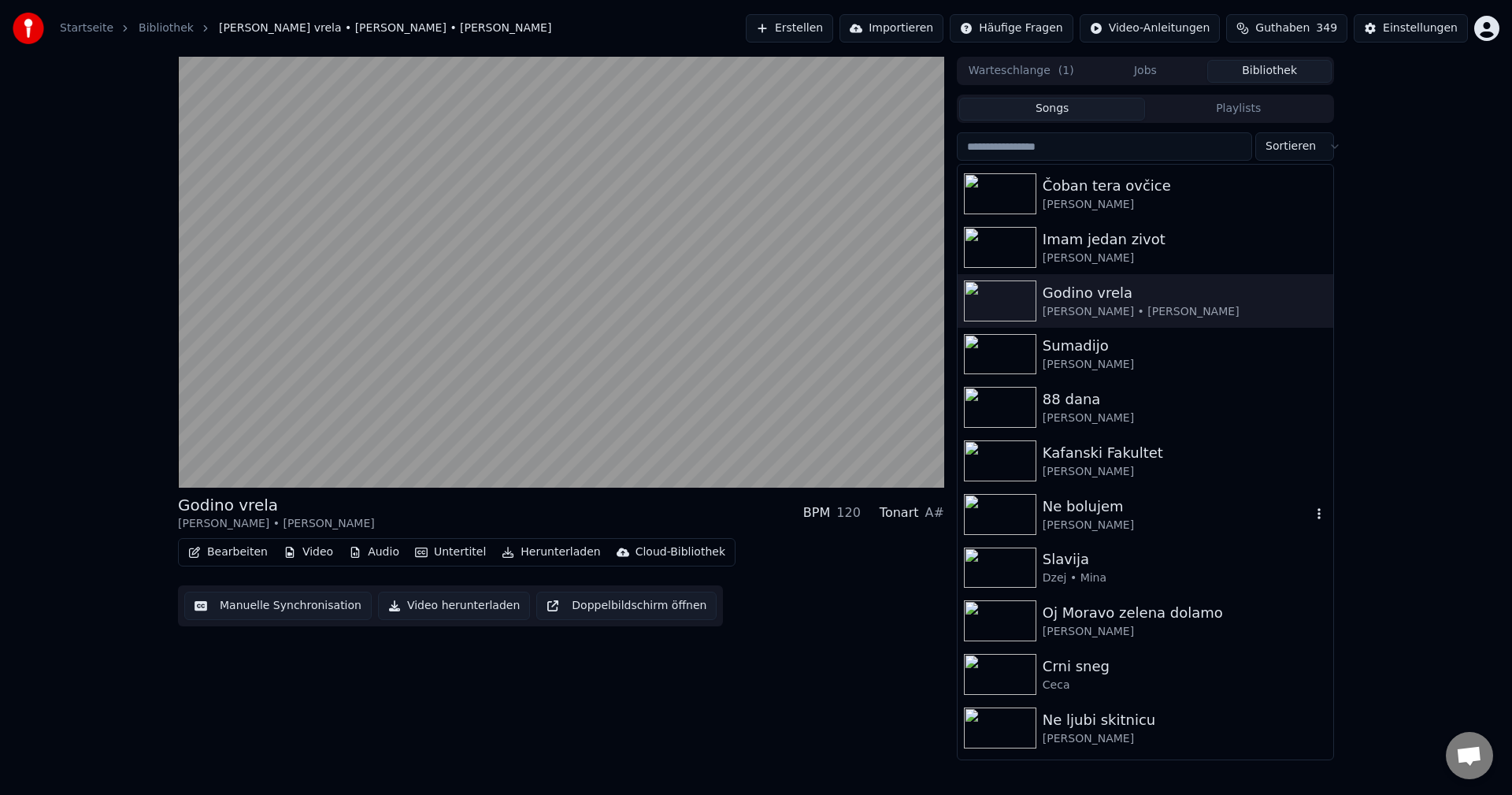
click at [997, 505] on img at bounding box center [1000, 515] width 73 height 41
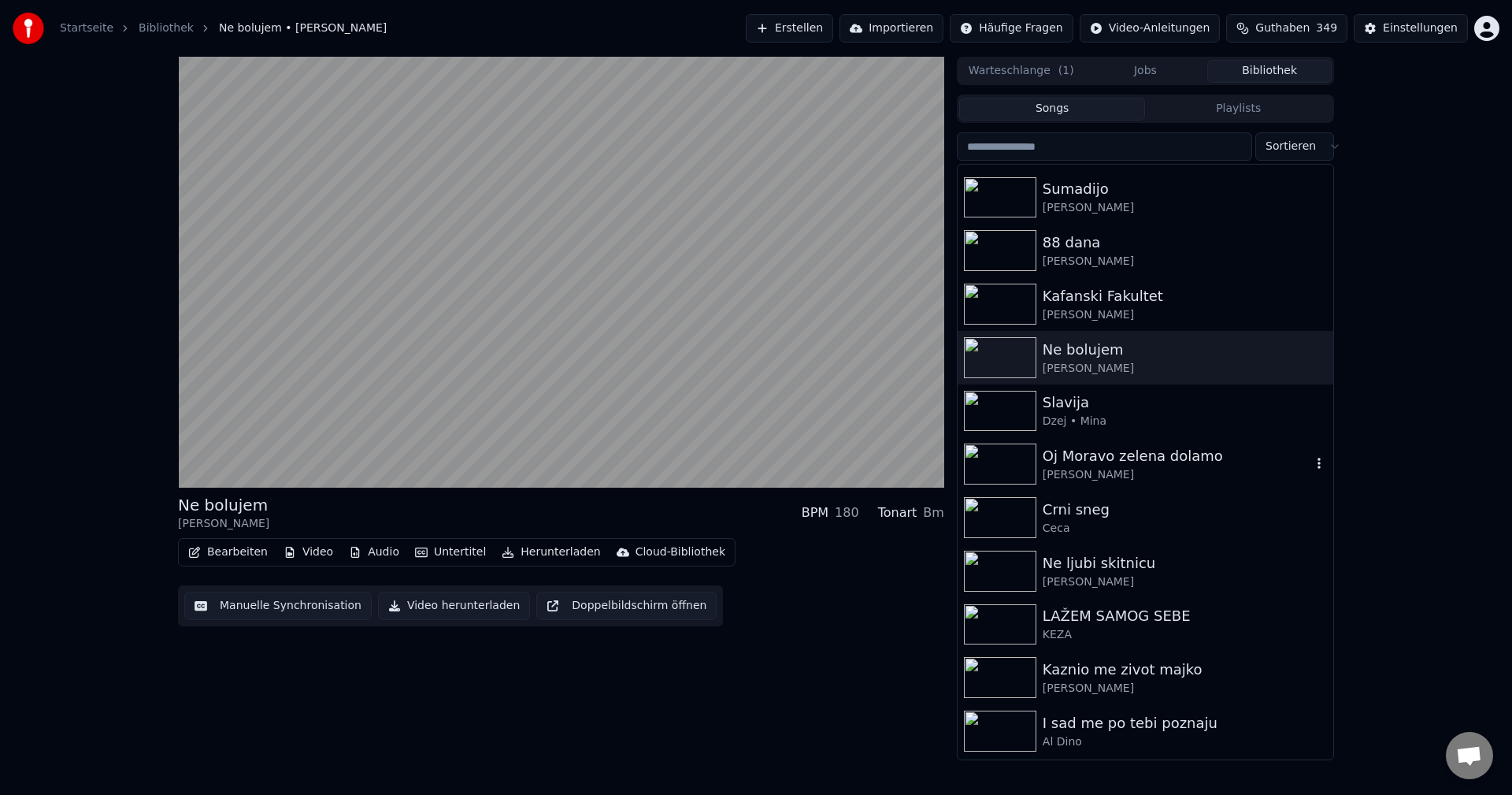
scroll to position [473, 0]
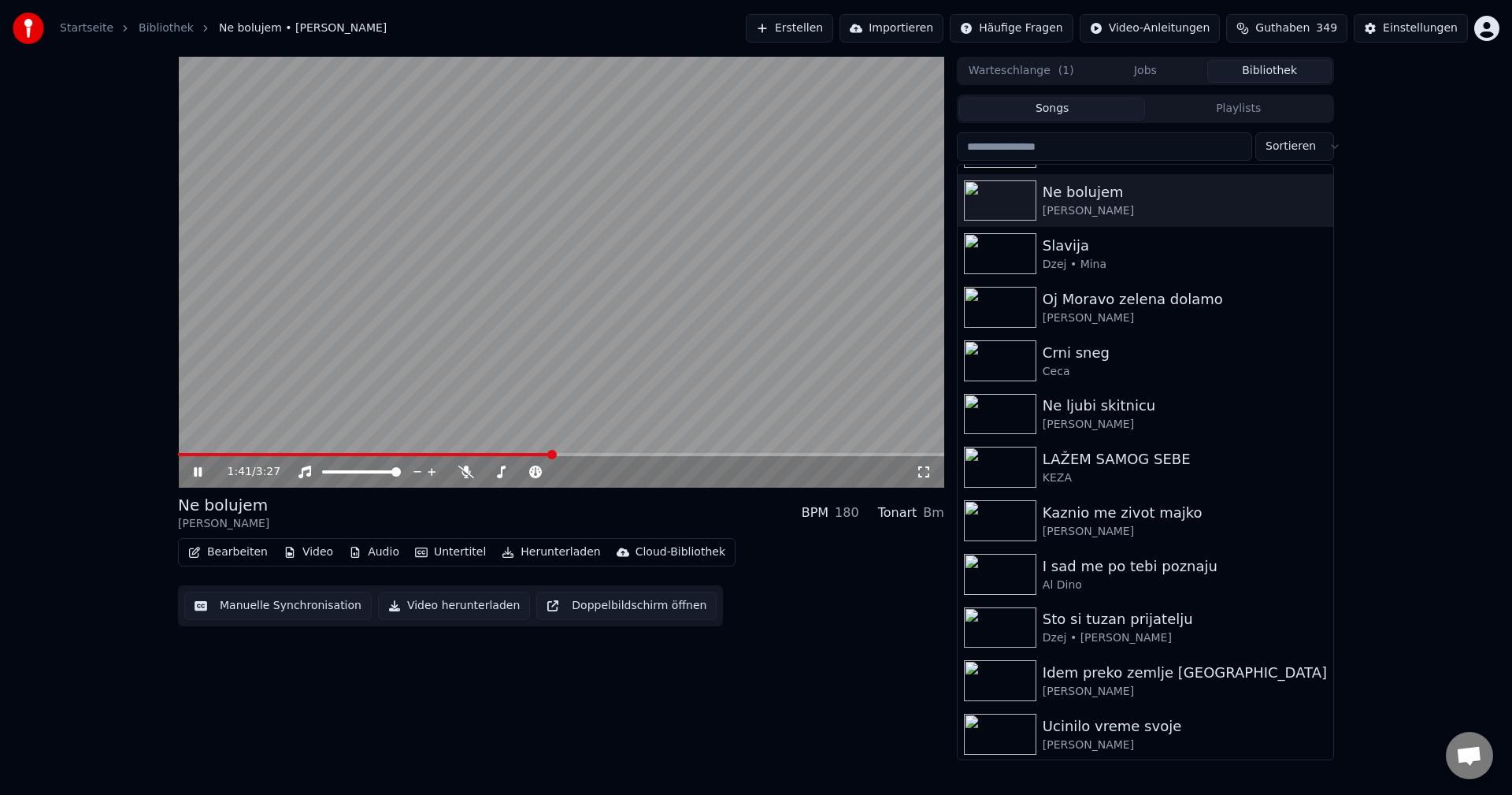
click at [554, 456] on span at bounding box center [561, 455] width 766 height 3
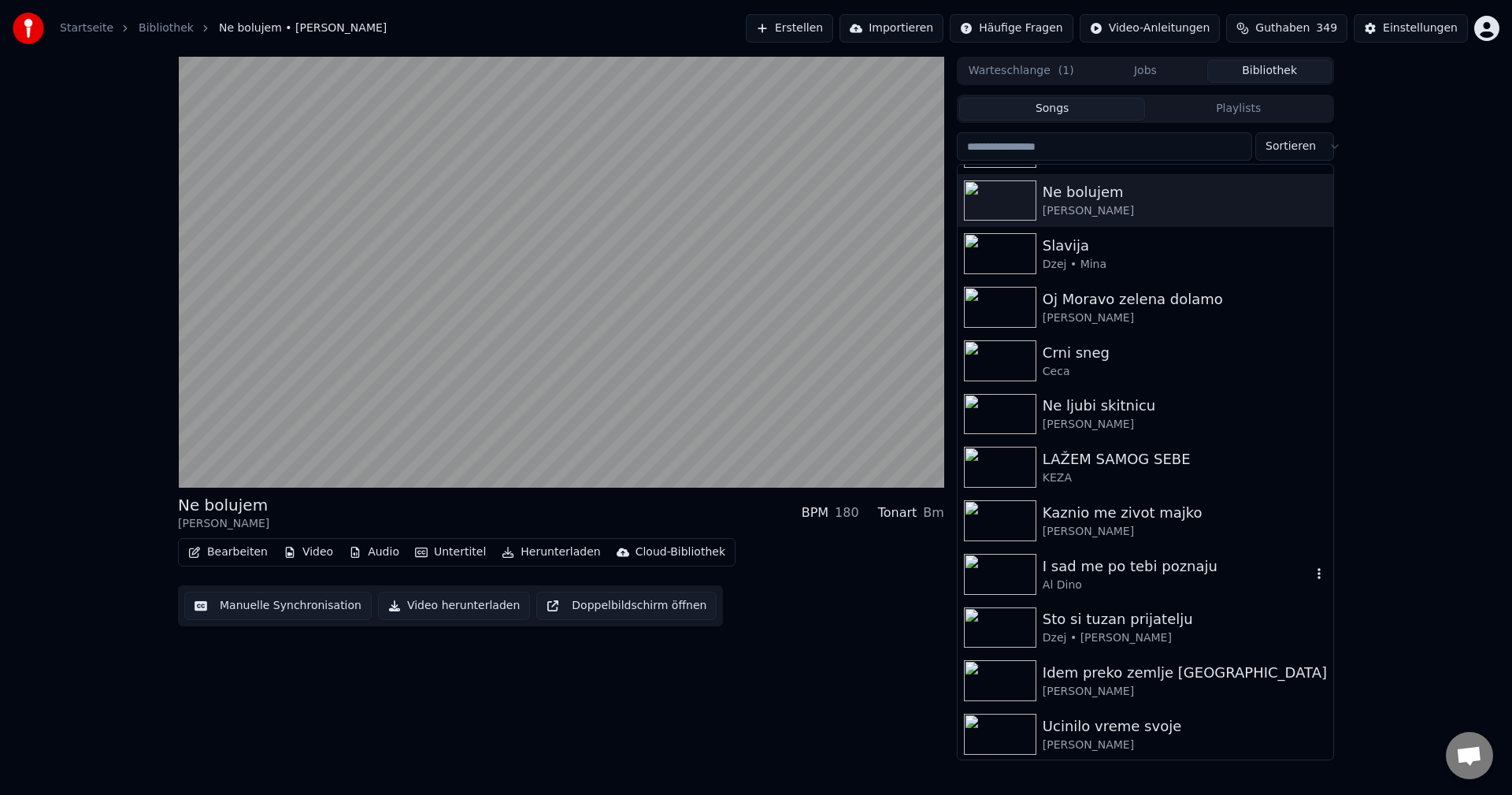
click at [1005, 570] on img at bounding box center [1000, 575] width 73 height 41
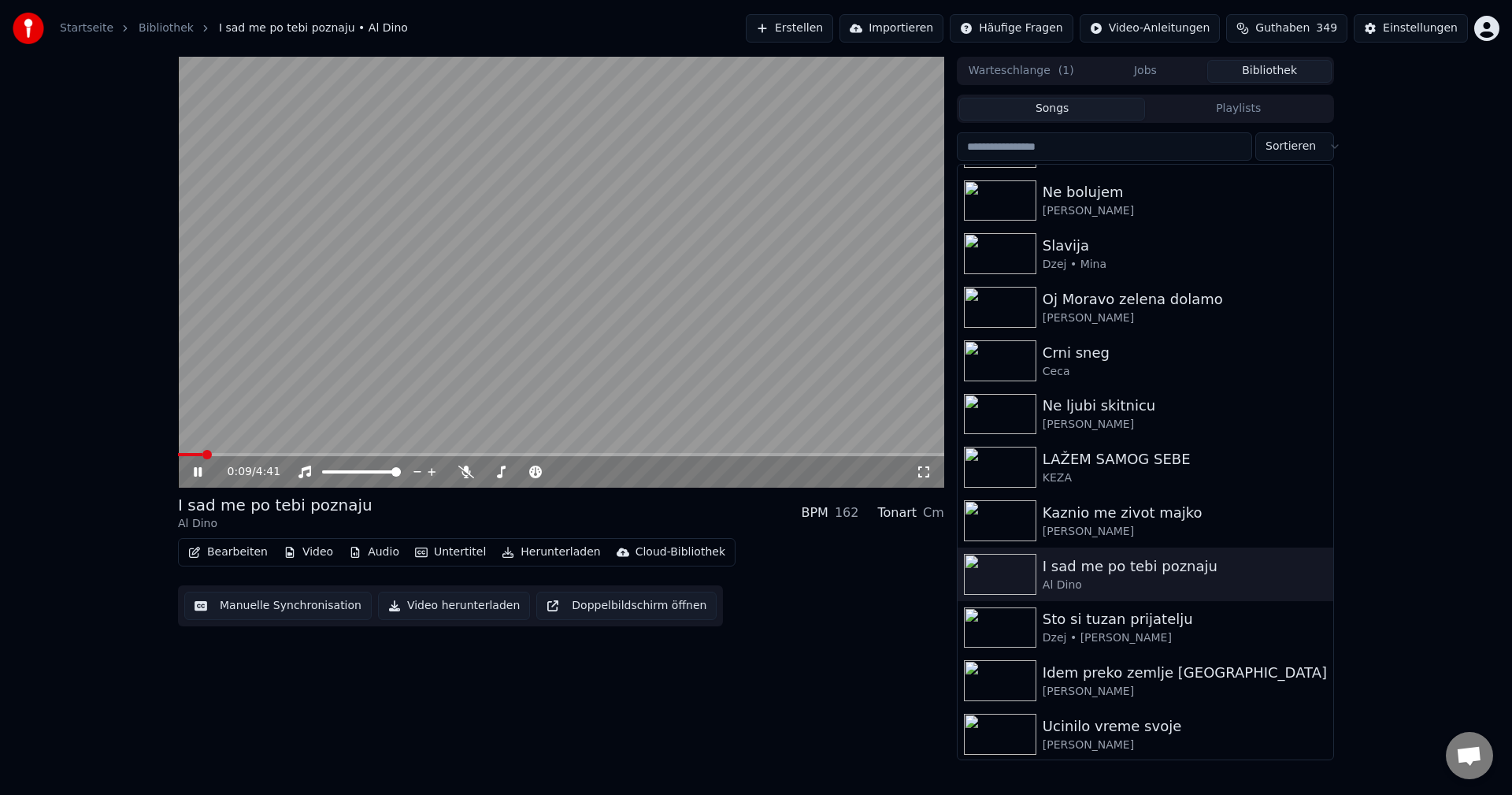
click at [202, 456] on span at bounding box center [190, 455] width 25 height 3
click at [212, 457] on span at bounding box center [195, 455] width 35 height 3
click at [199, 454] on span at bounding box center [189, 455] width 22 height 3
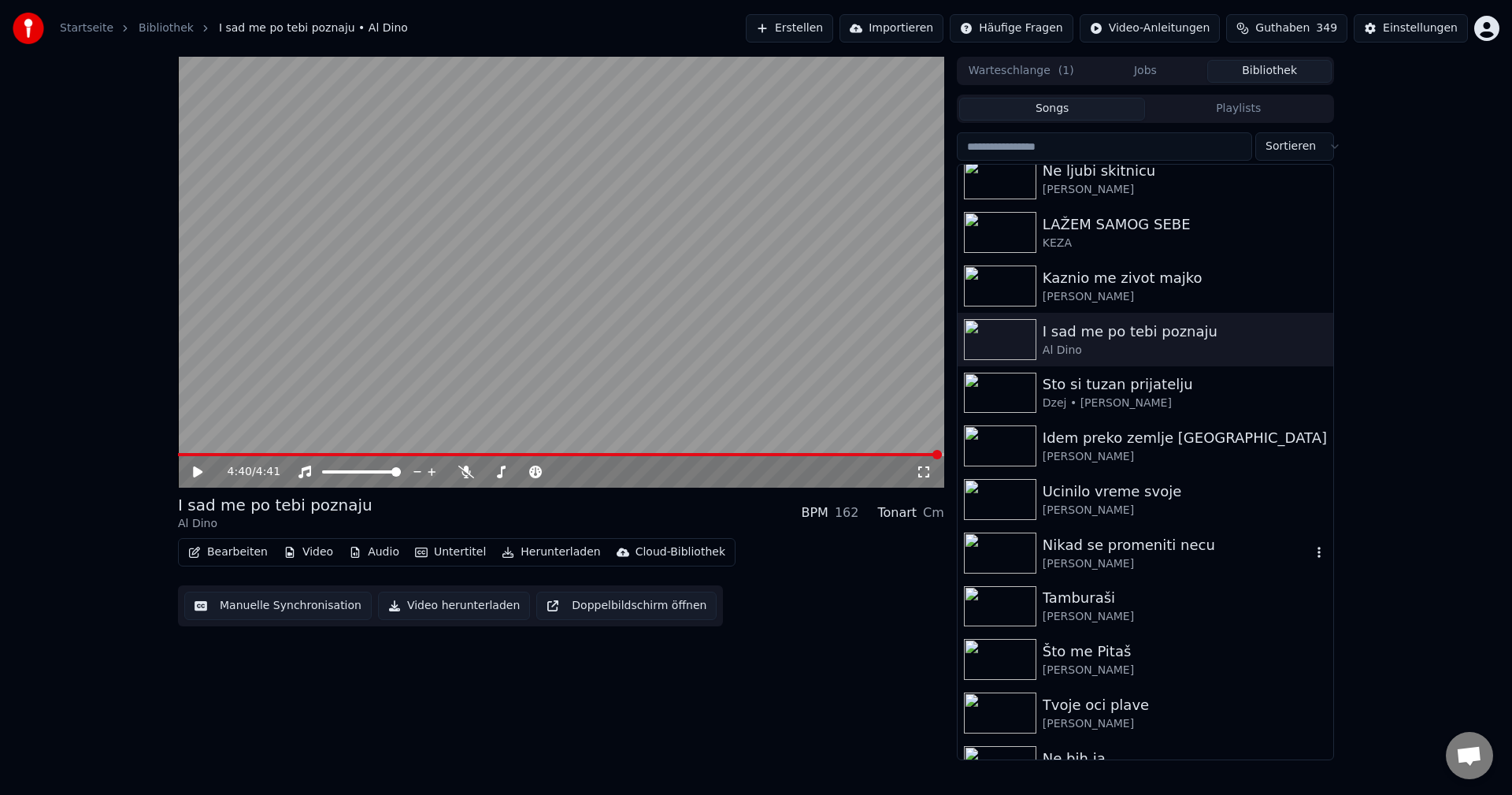
scroll to position [709, 0]
click at [1014, 340] on img at bounding box center [1000, 339] width 73 height 41
click at [185, 452] on video at bounding box center [561, 272] width 766 height 431
click at [193, 455] on span at bounding box center [223, 455] width 92 height 3
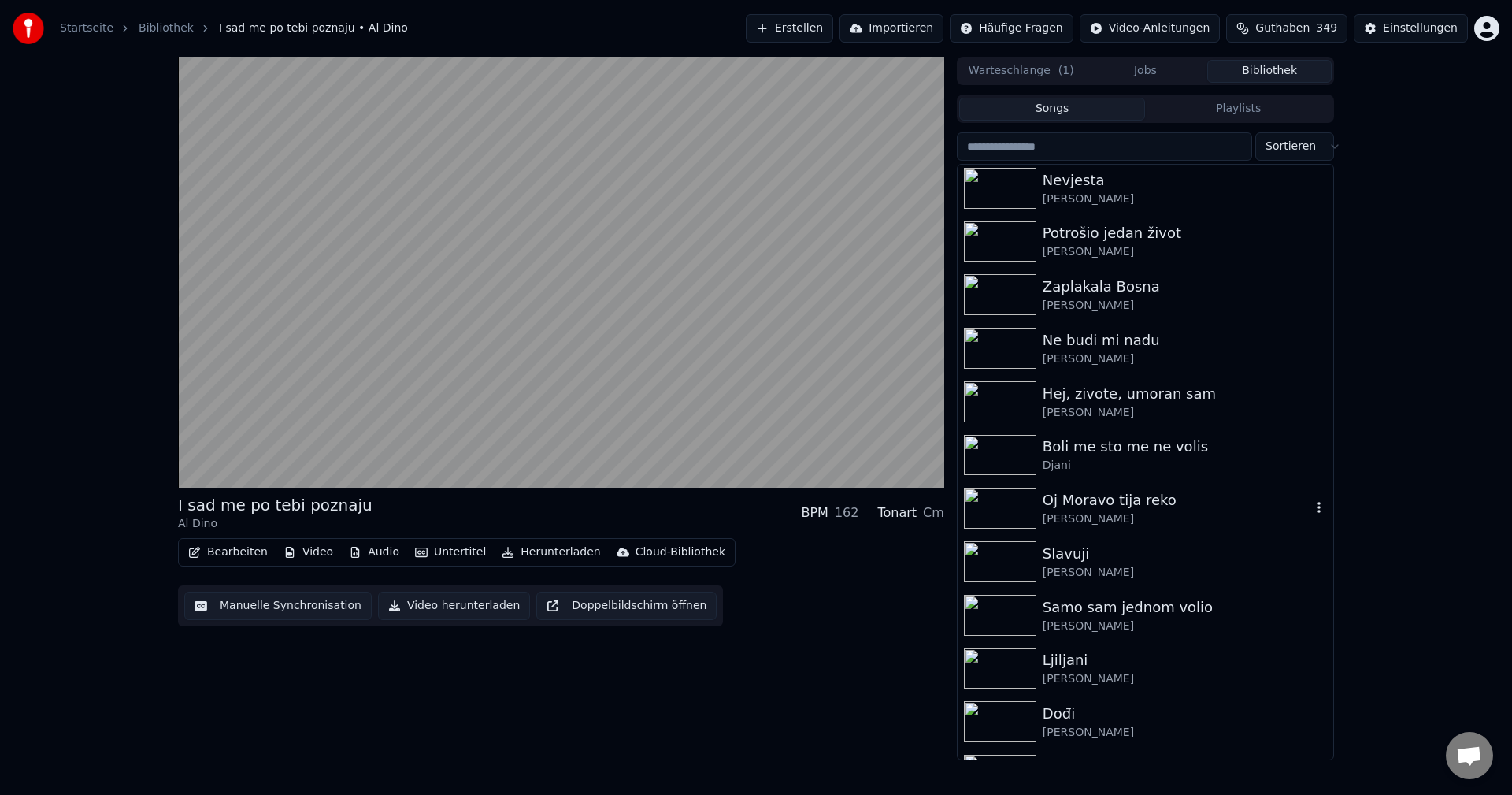
scroll to position [2679, 0]
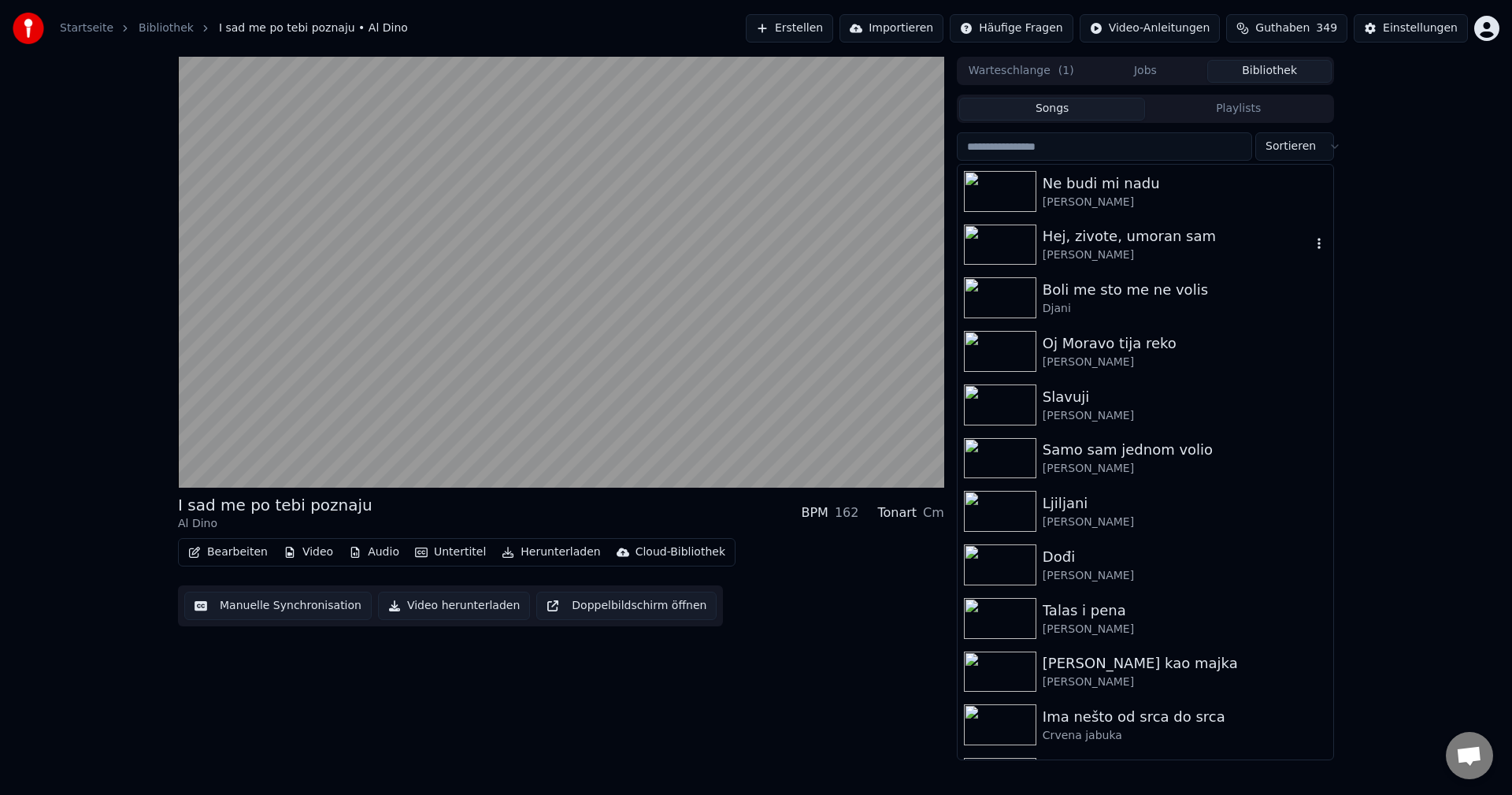
click at [996, 233] on img at bounding box center [1000, 245] width 73 height 41
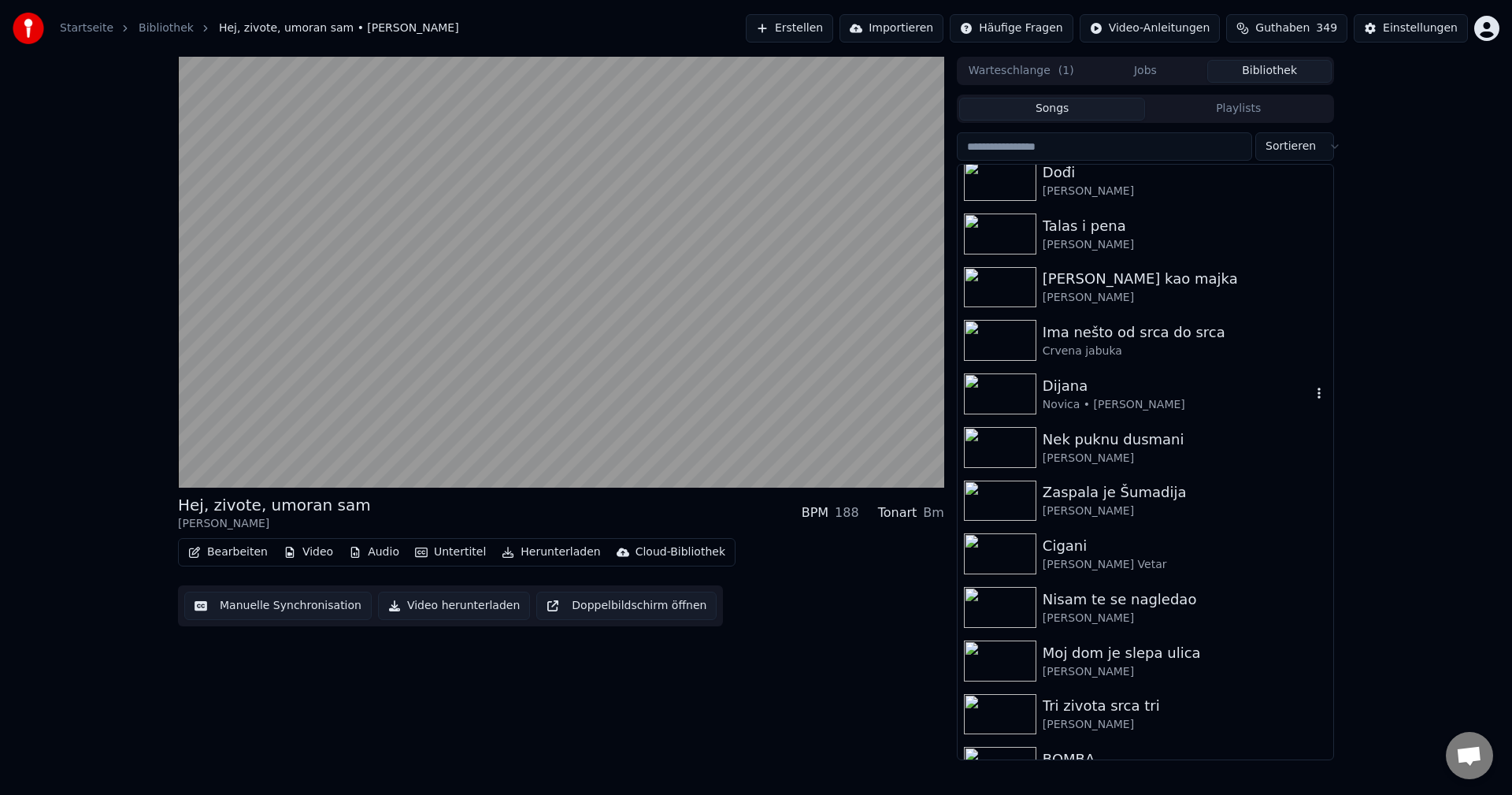
scroll to position [3073, 0]
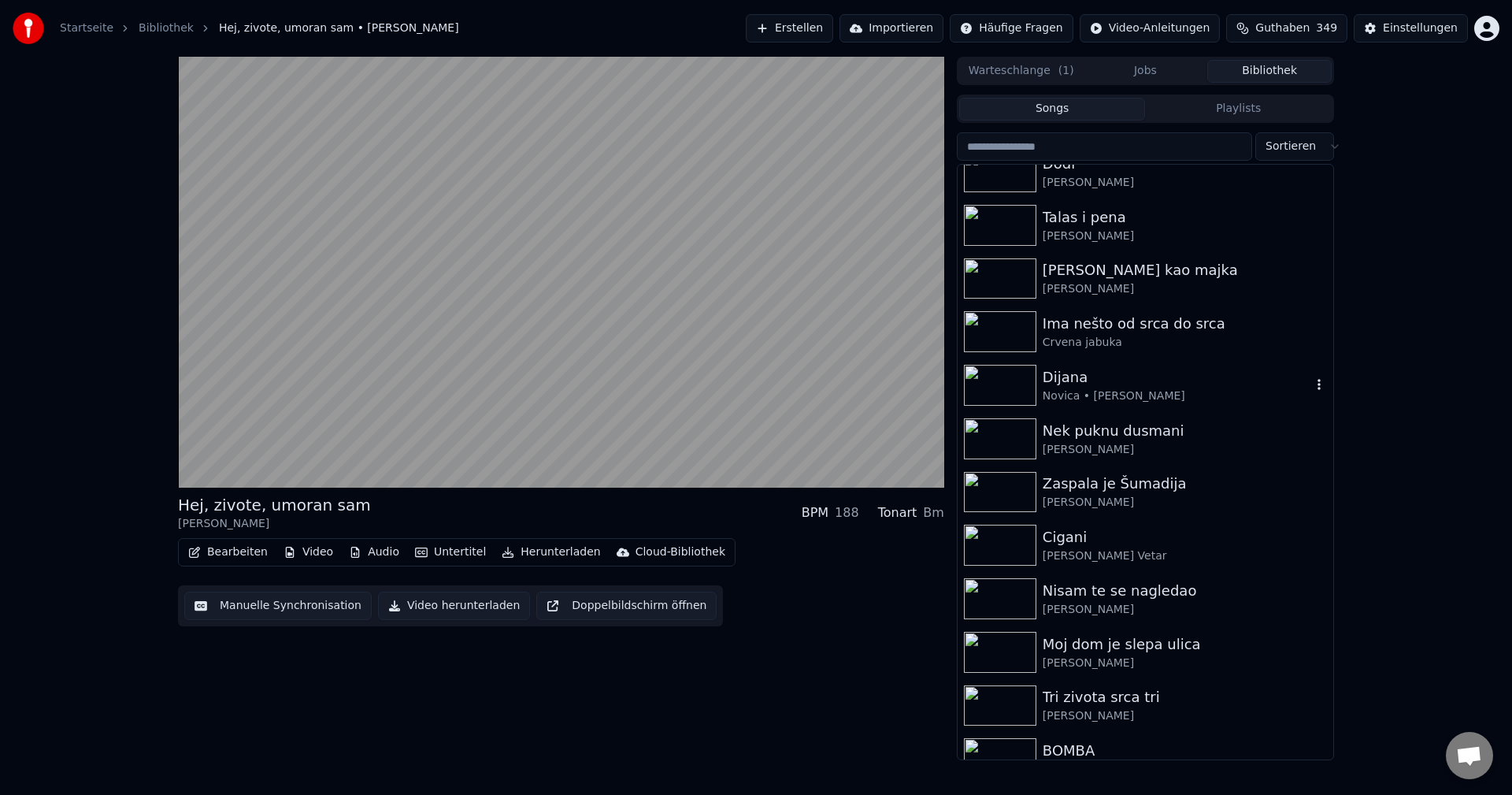
click at [990, 376] on img at bounding box center [1000, 386] width 73 height 41
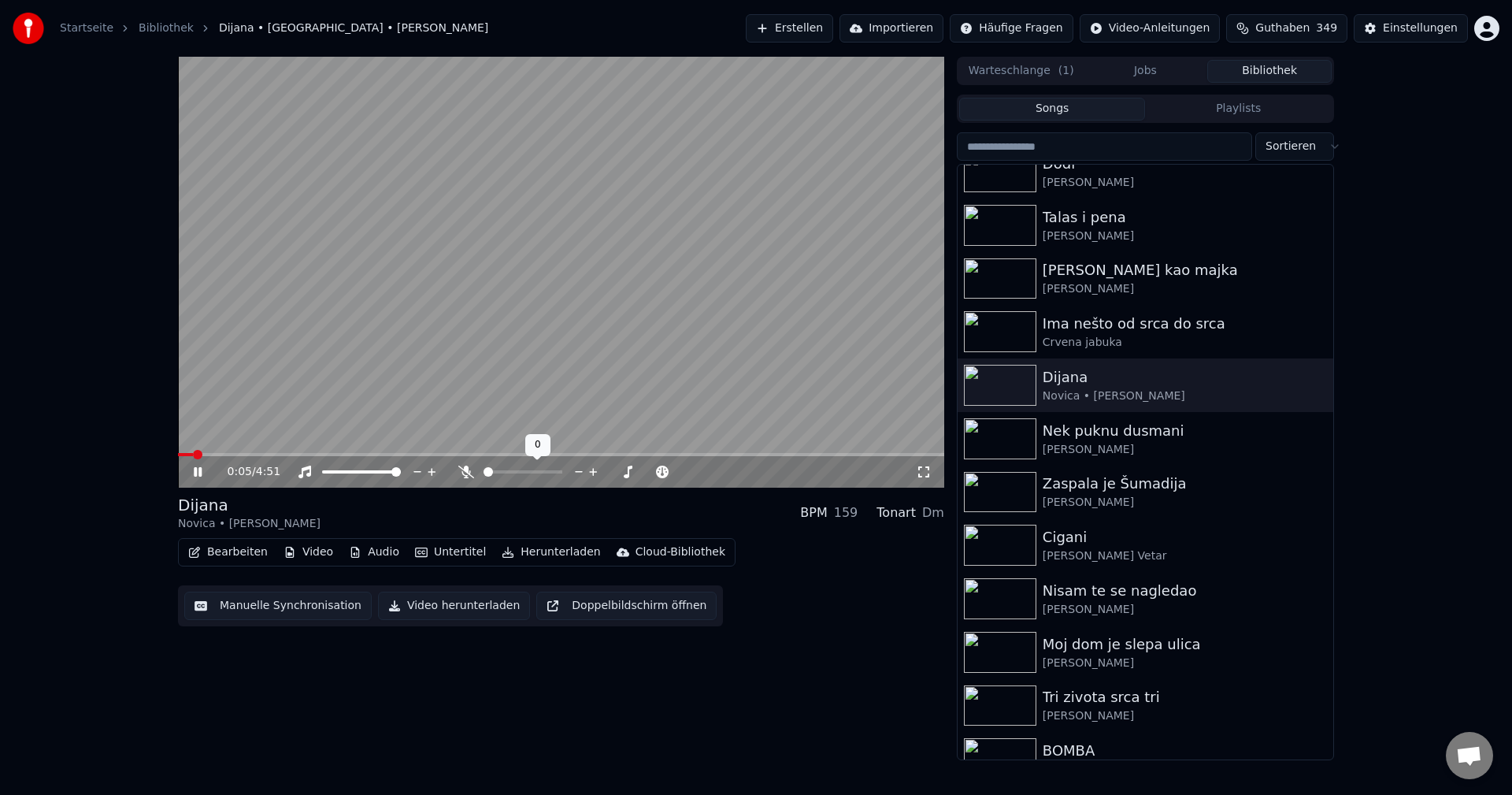
click at [463, 475] on icon at bounding box center [466, 472] width 15 height 13
click at [249, 456] on span at bounding box center [561, 455] width 766 height 3
click at [280, 456] on span at bounding box center [561, 455] width 766 height 3
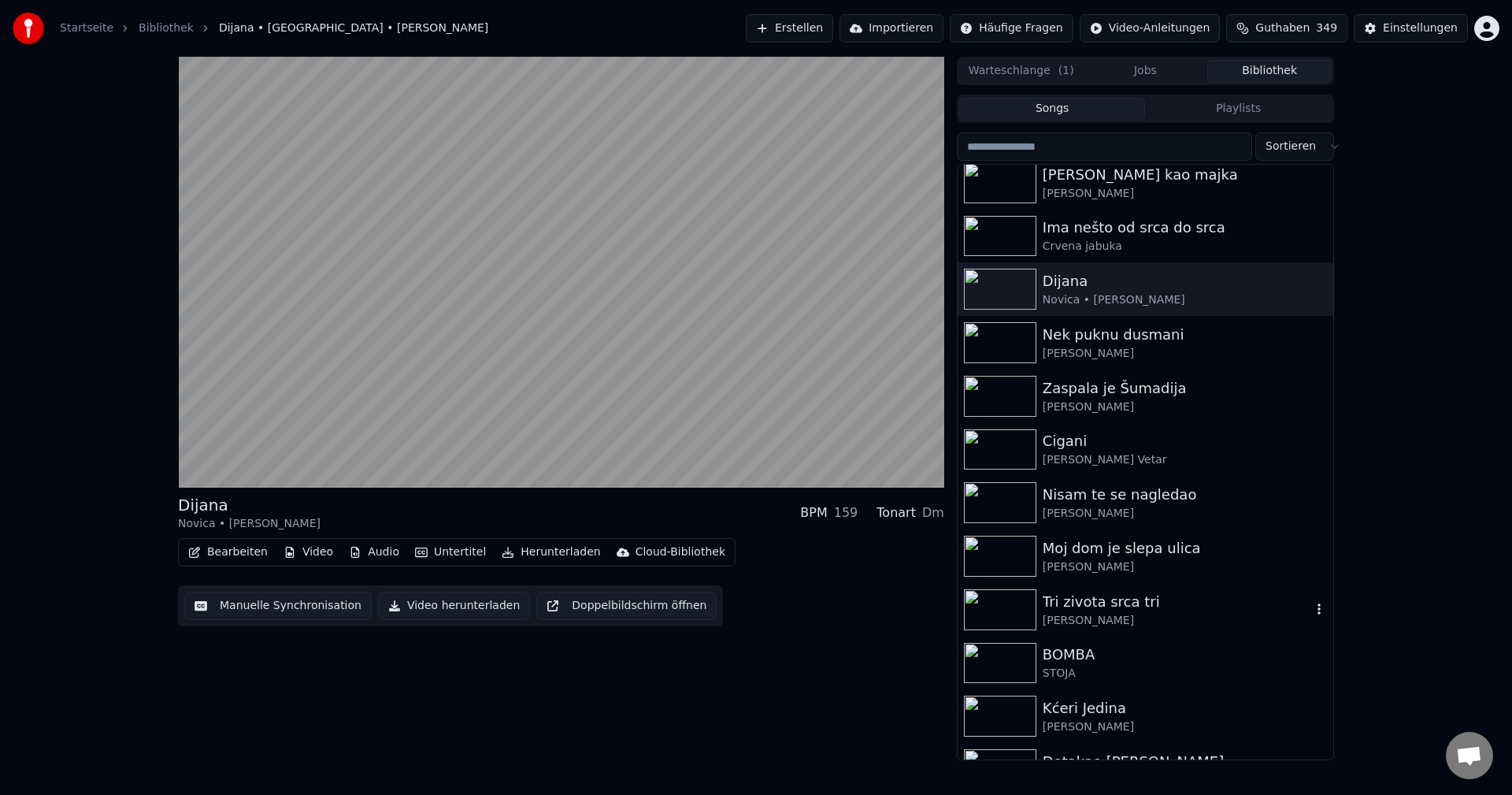
scroll to position [3231, 0]
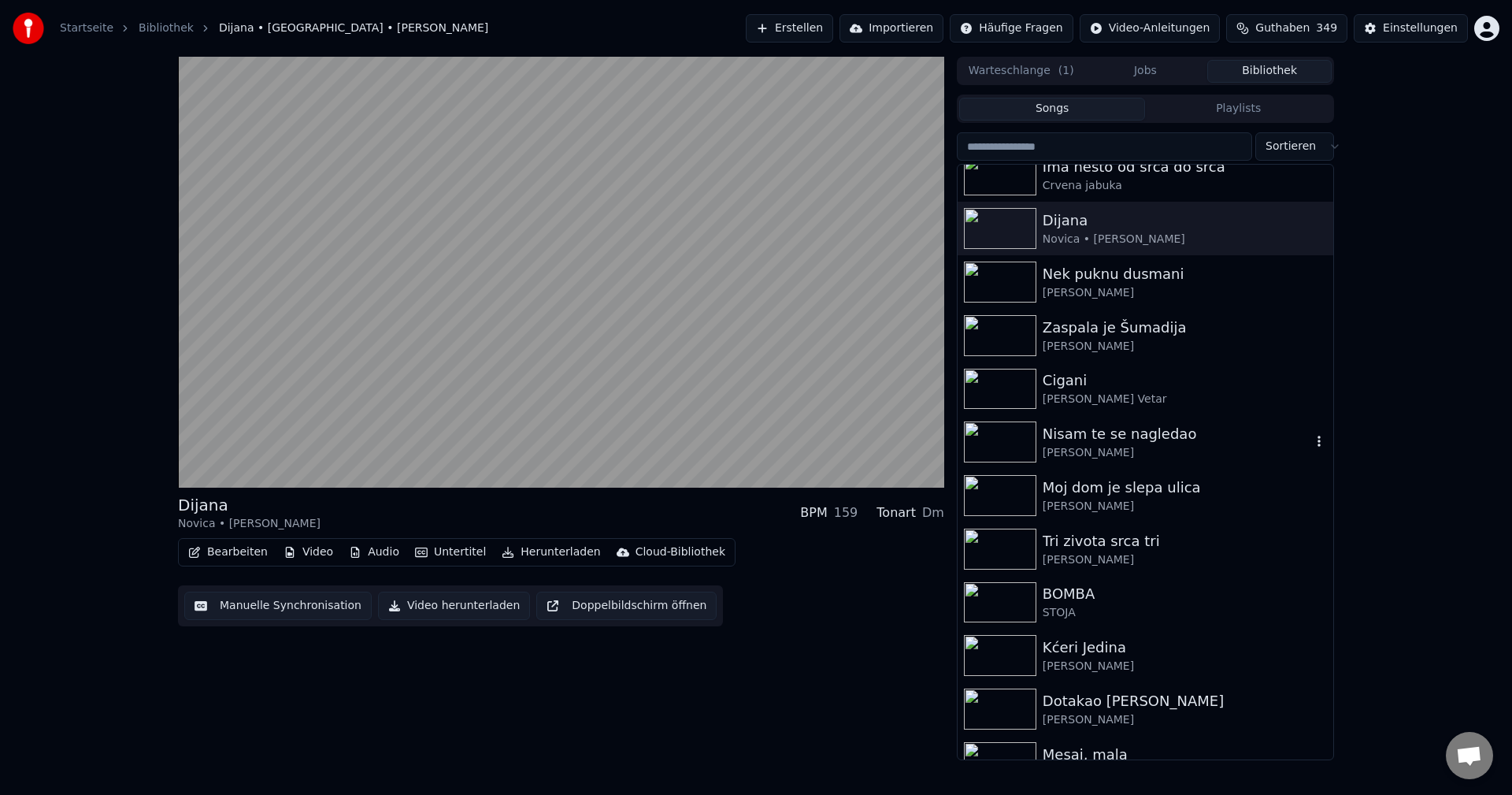
drag, startPoint x: 985, startPoint y: 439, endPoint x: 1005, endPoint y: 461, distance: 29.7
click at [985, 440] on img at bounding box center [1000, 442] width 73 height 41
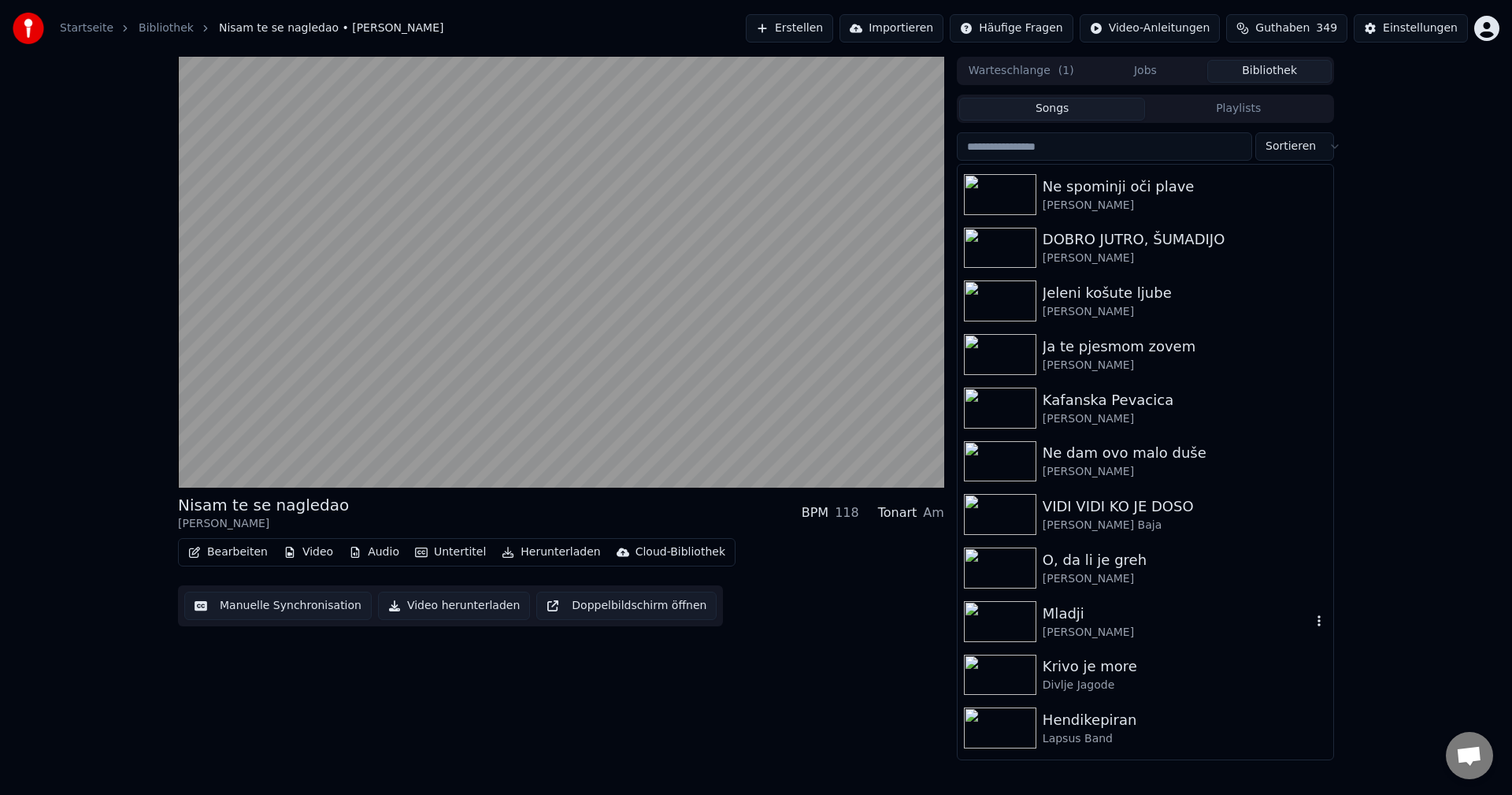
scroll to position [4019, 0]
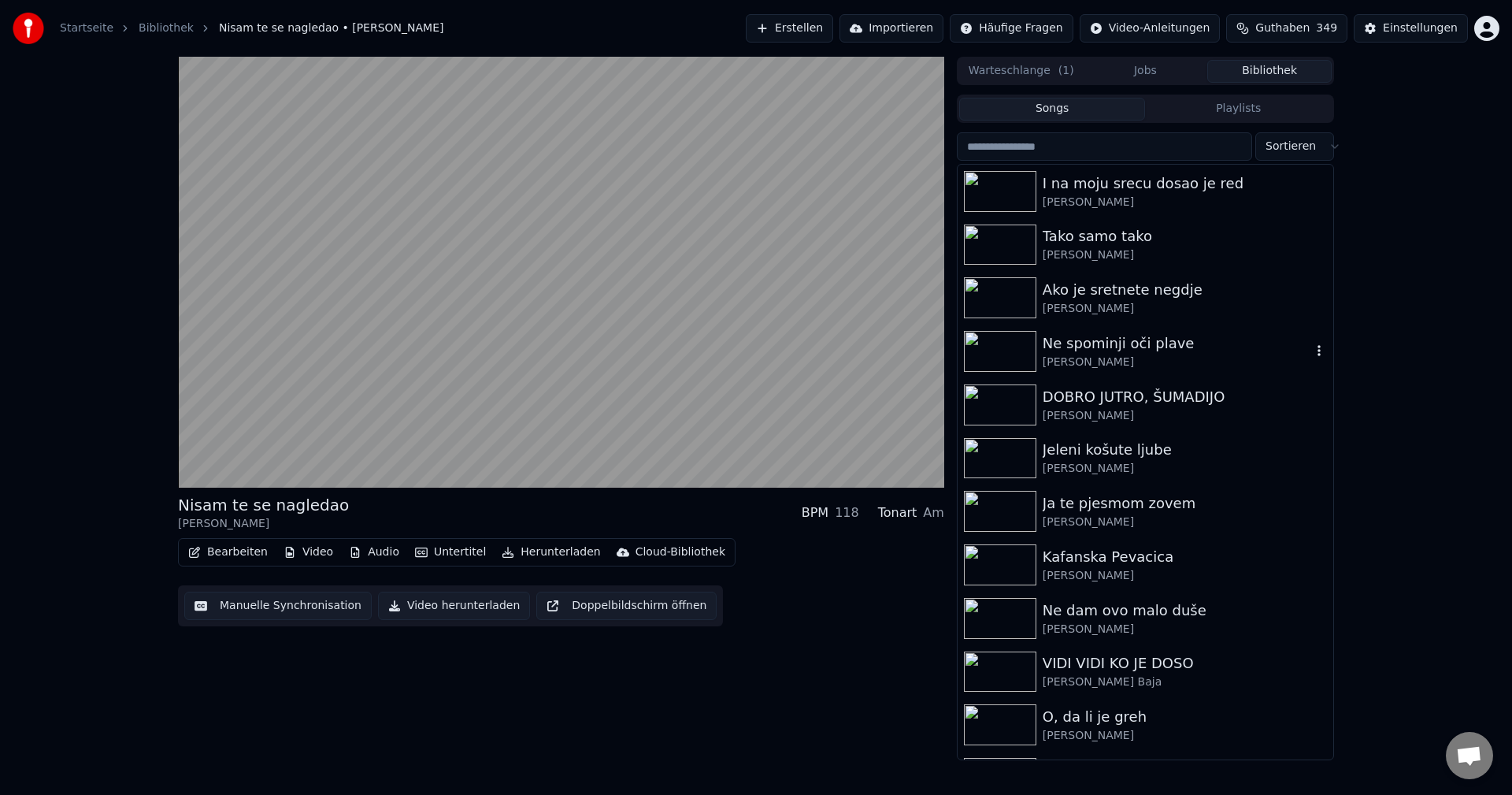
click at [1015, 348] on img at bounding box center [1000, 351] width 73 height 41
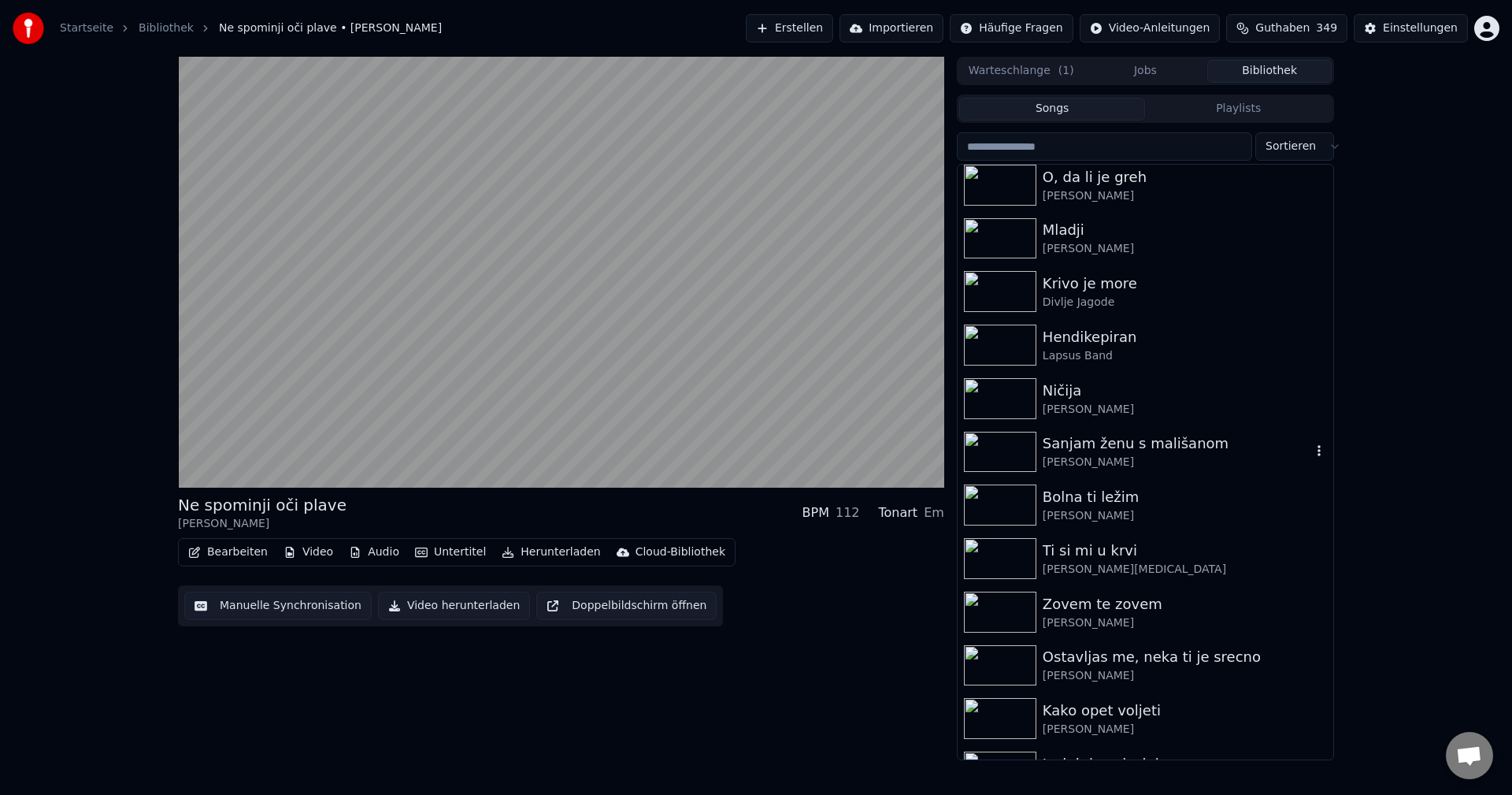
scroll to position [4570, 0]
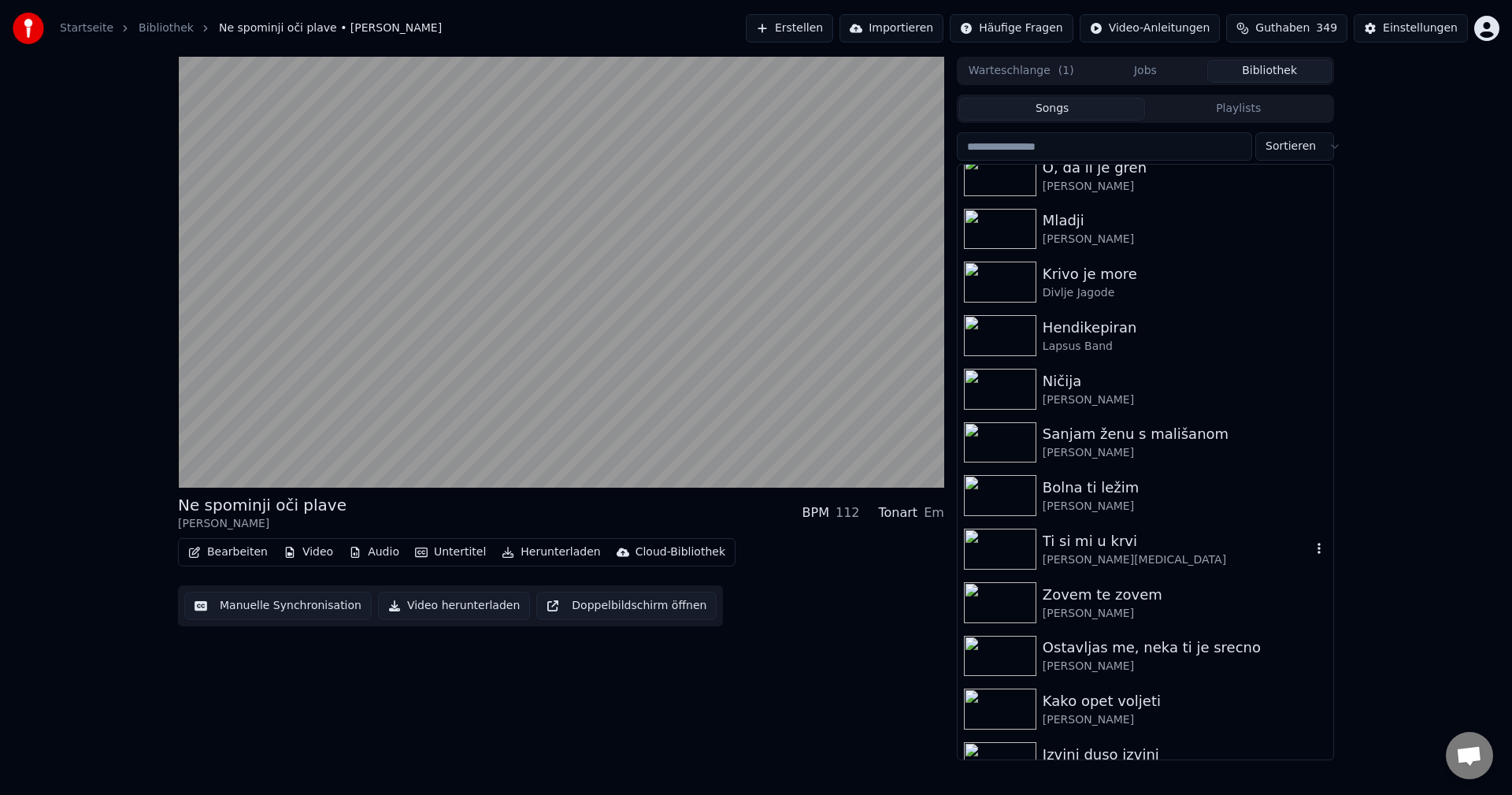
click at [993, 550] on img at bounding box center [1000, 549] width 73 height 41
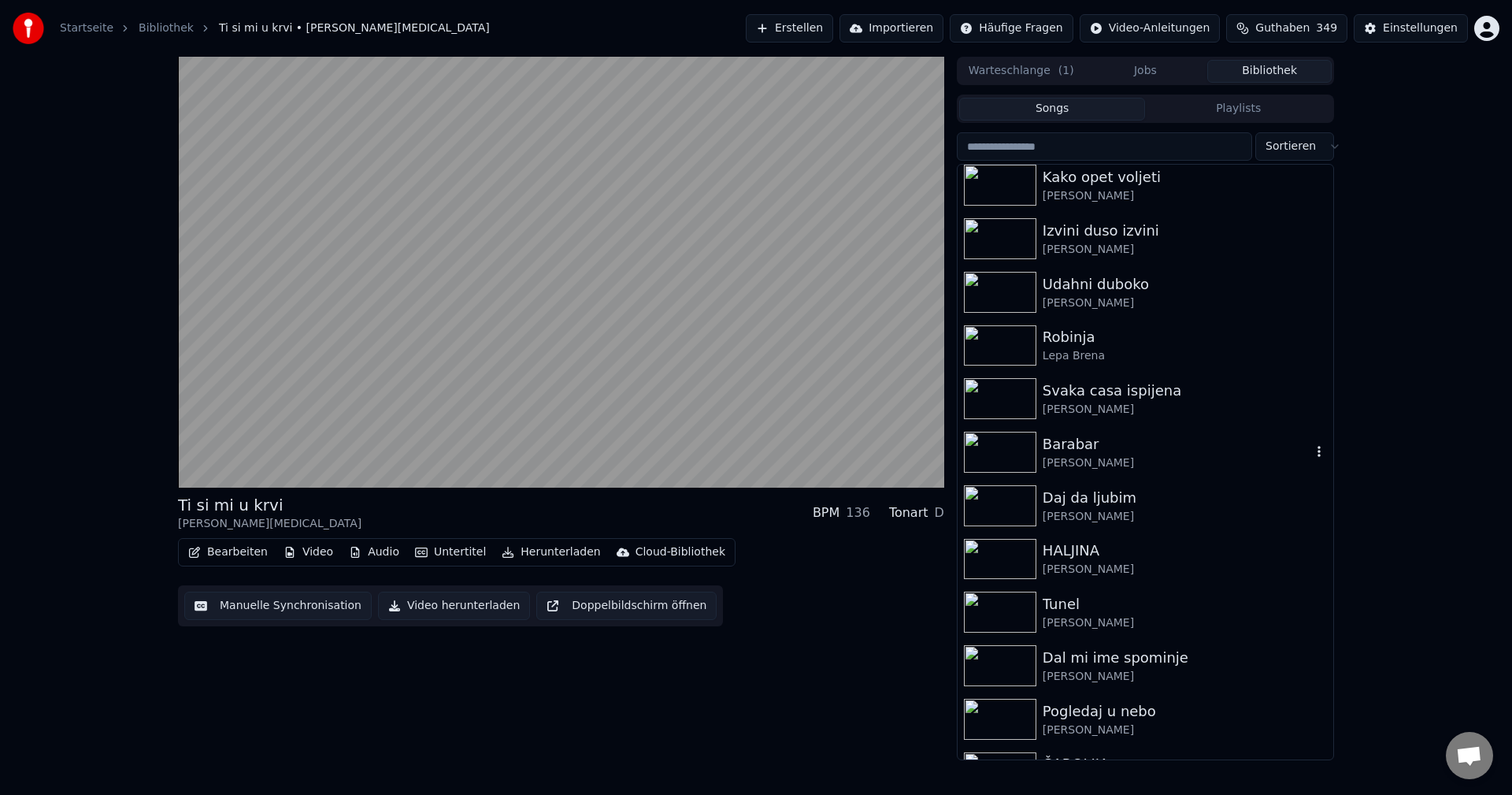
scroll to position [5121, 0]
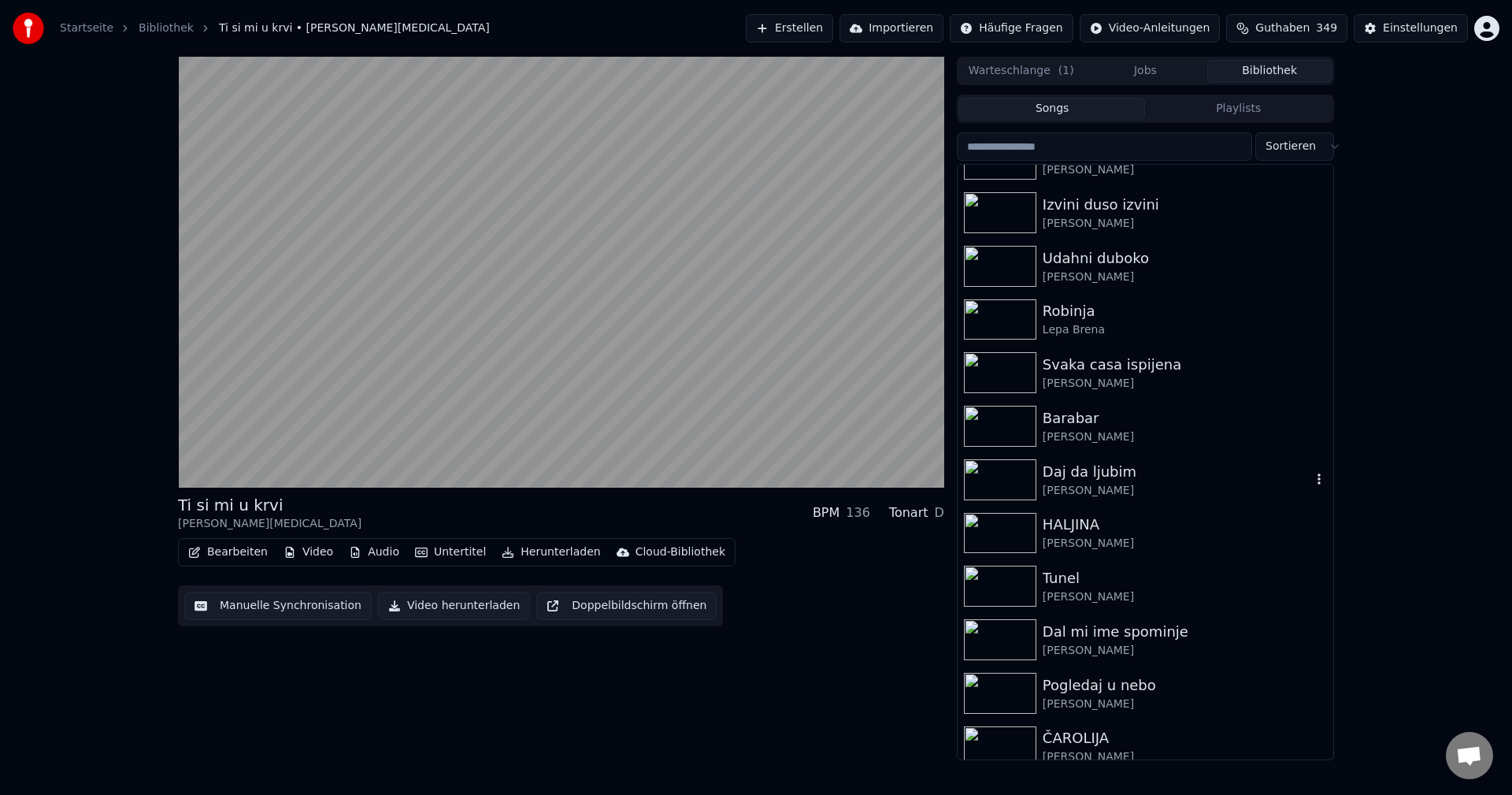
click at [991, 483] on img at bounding box center [1000, 480] width 73 height 41
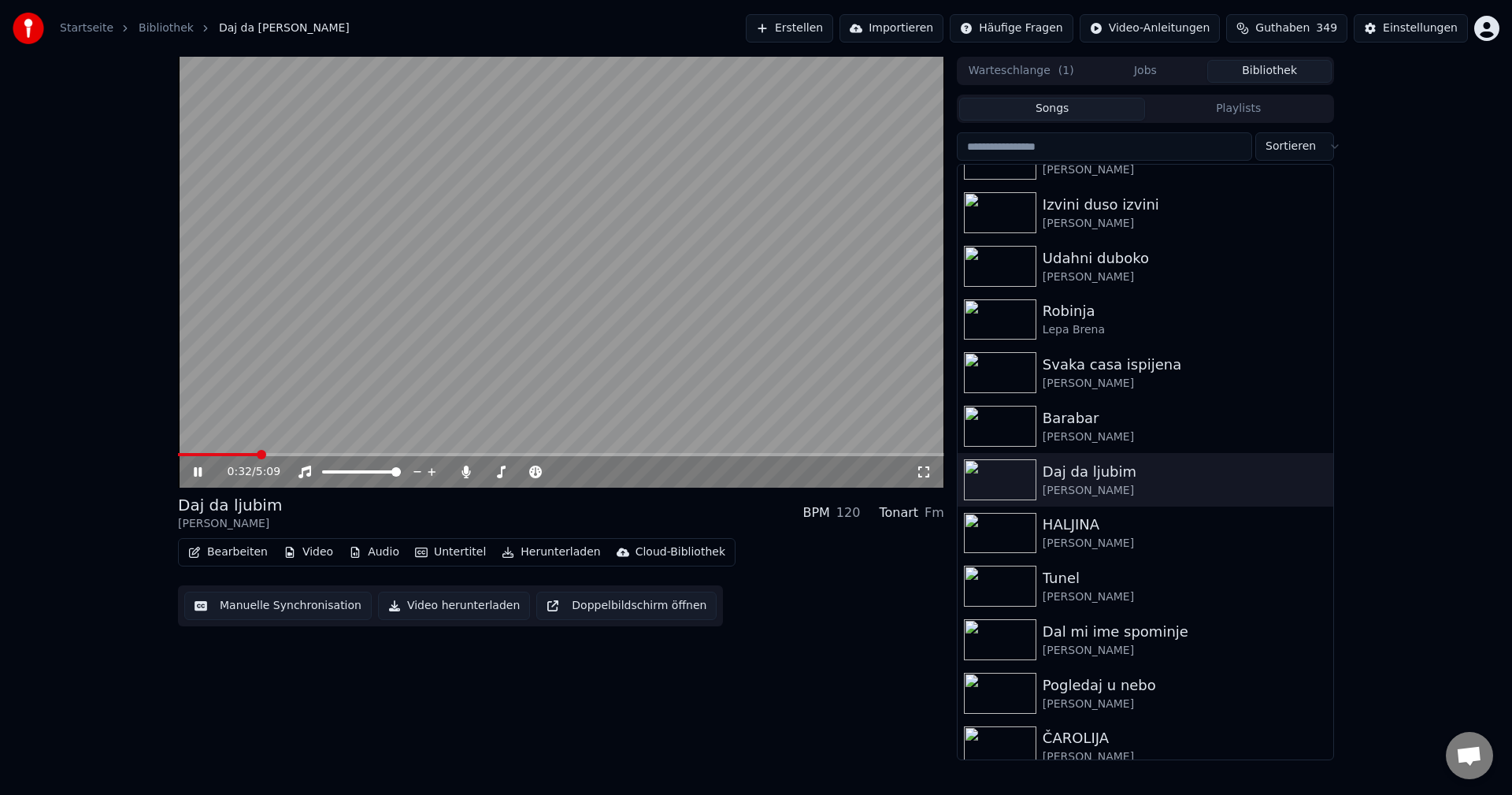
click at [258, 456] on span at bounding box center [561, 455] width 766 height 3
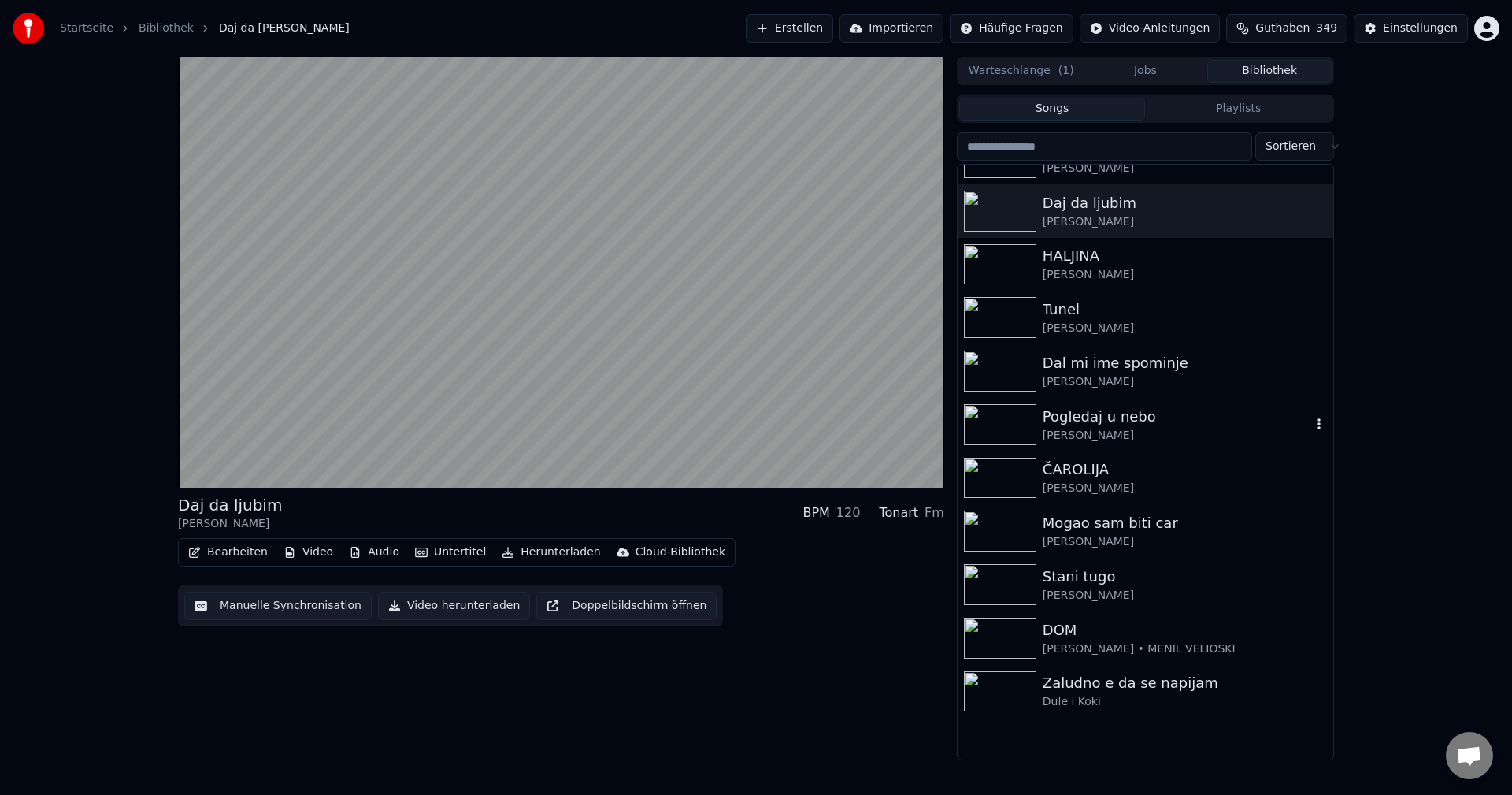
scroll to position [5436, 0]
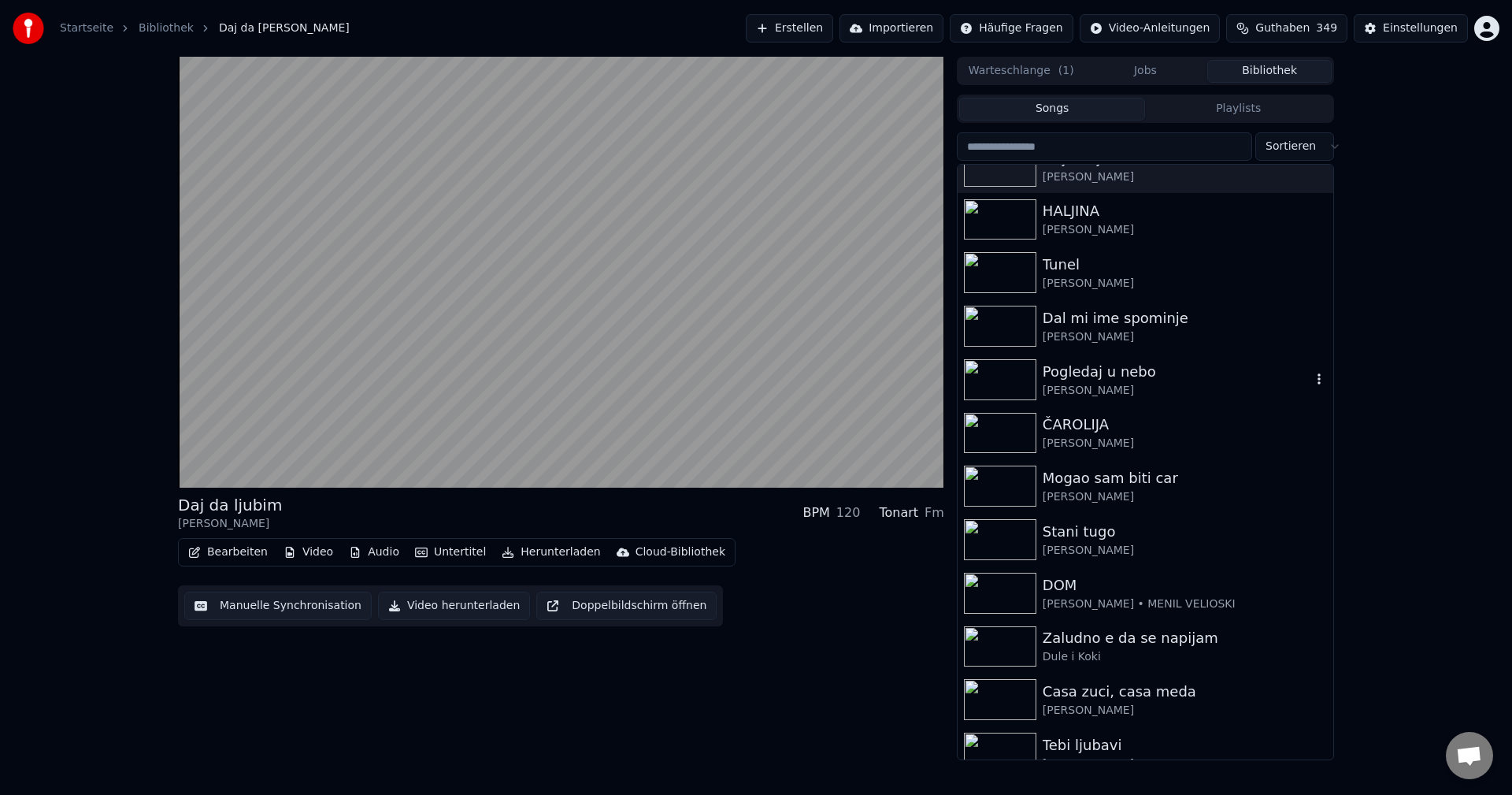
click at [996, 371] on img at bounding box center [1000, 380] width 73 height 41
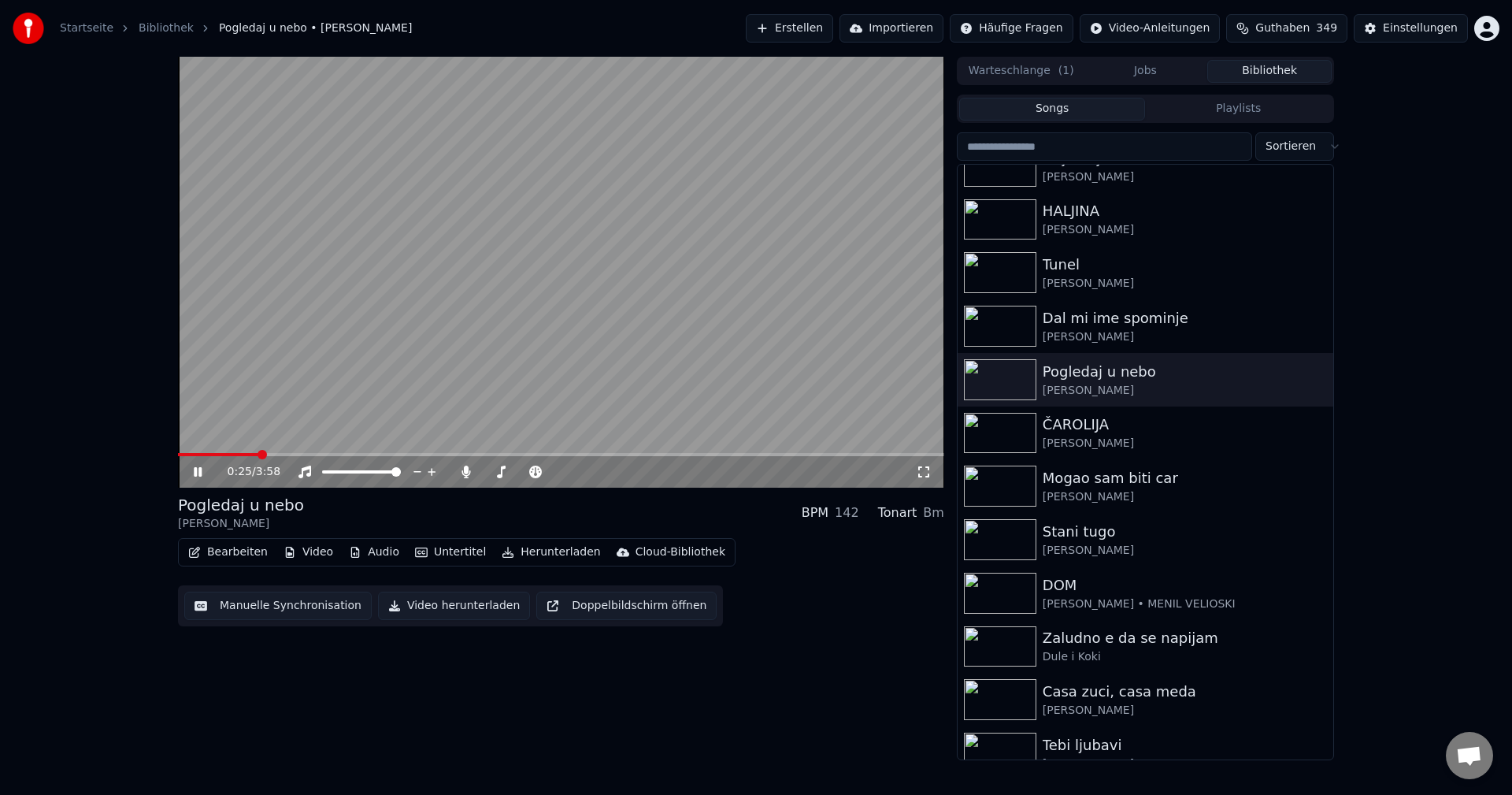
click at [259, 454] on span at bounding box center [561, 455] width 766 height 3
click at [461, 475] on icon at bounding box center [466, 472] width 15 height 13
click at [205, 455] on span at bounding box center [193, 455] width 29 height 3
click at [241, 452] on video at bounding box center [561, 272] width 766 height 431
click at [246, 455] on span at bounding box center [561, 455] width 766 height 3
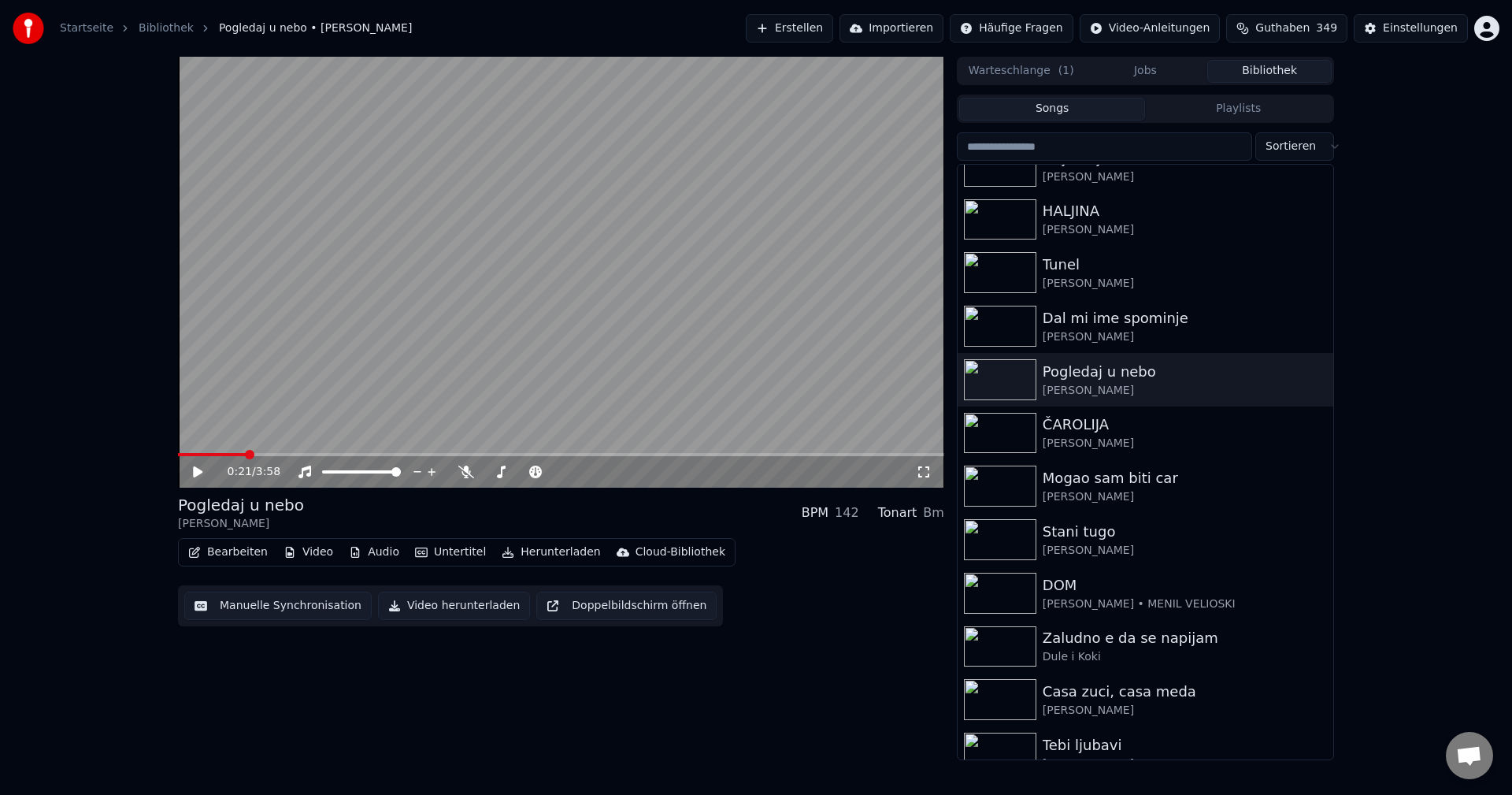
click at [509, 374] on video at bounding box center [561, 272] width 766 height 431
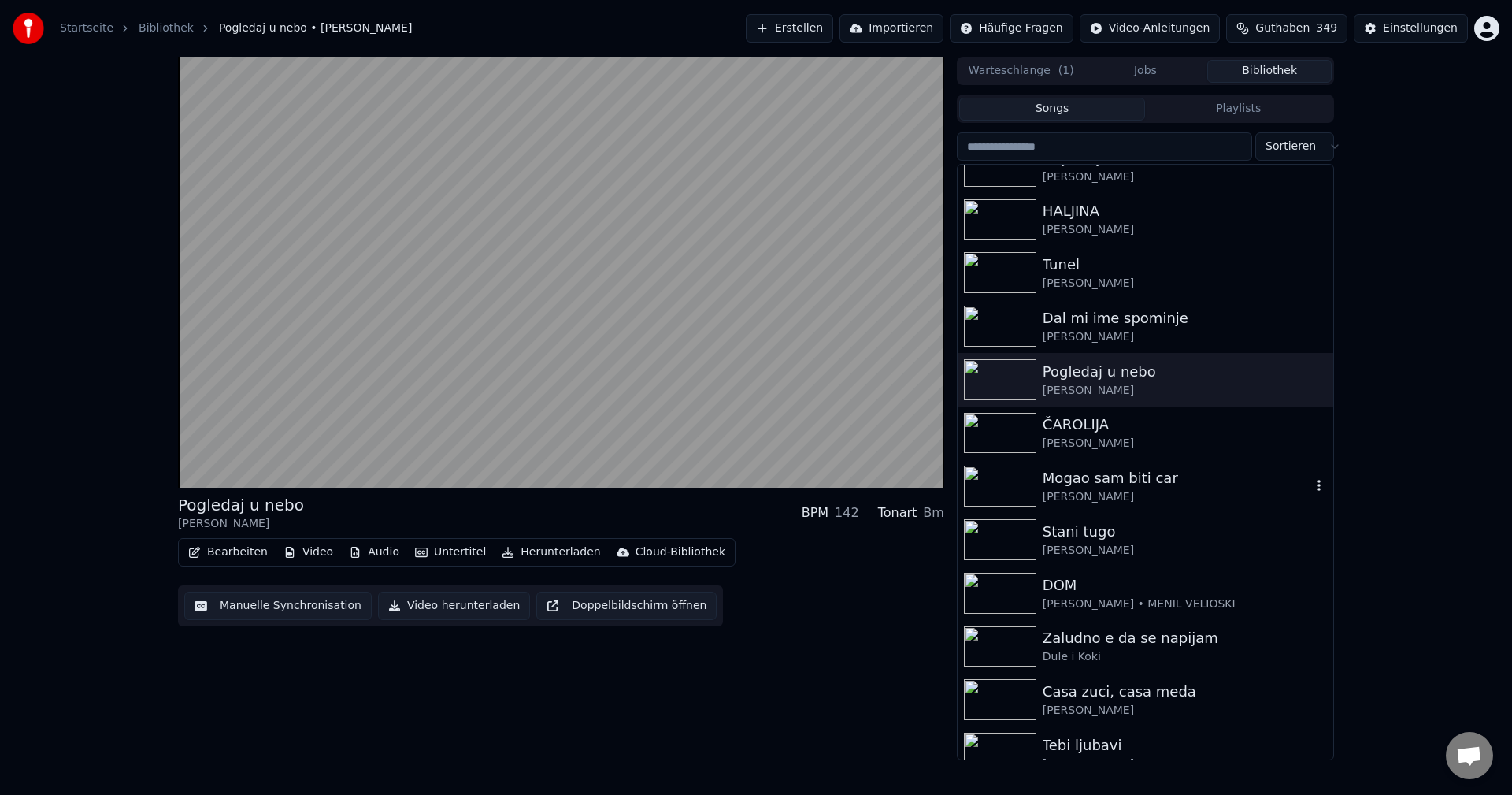
click at [1003, 491] on img at bounding box center [1000, 487] width 73 height 41
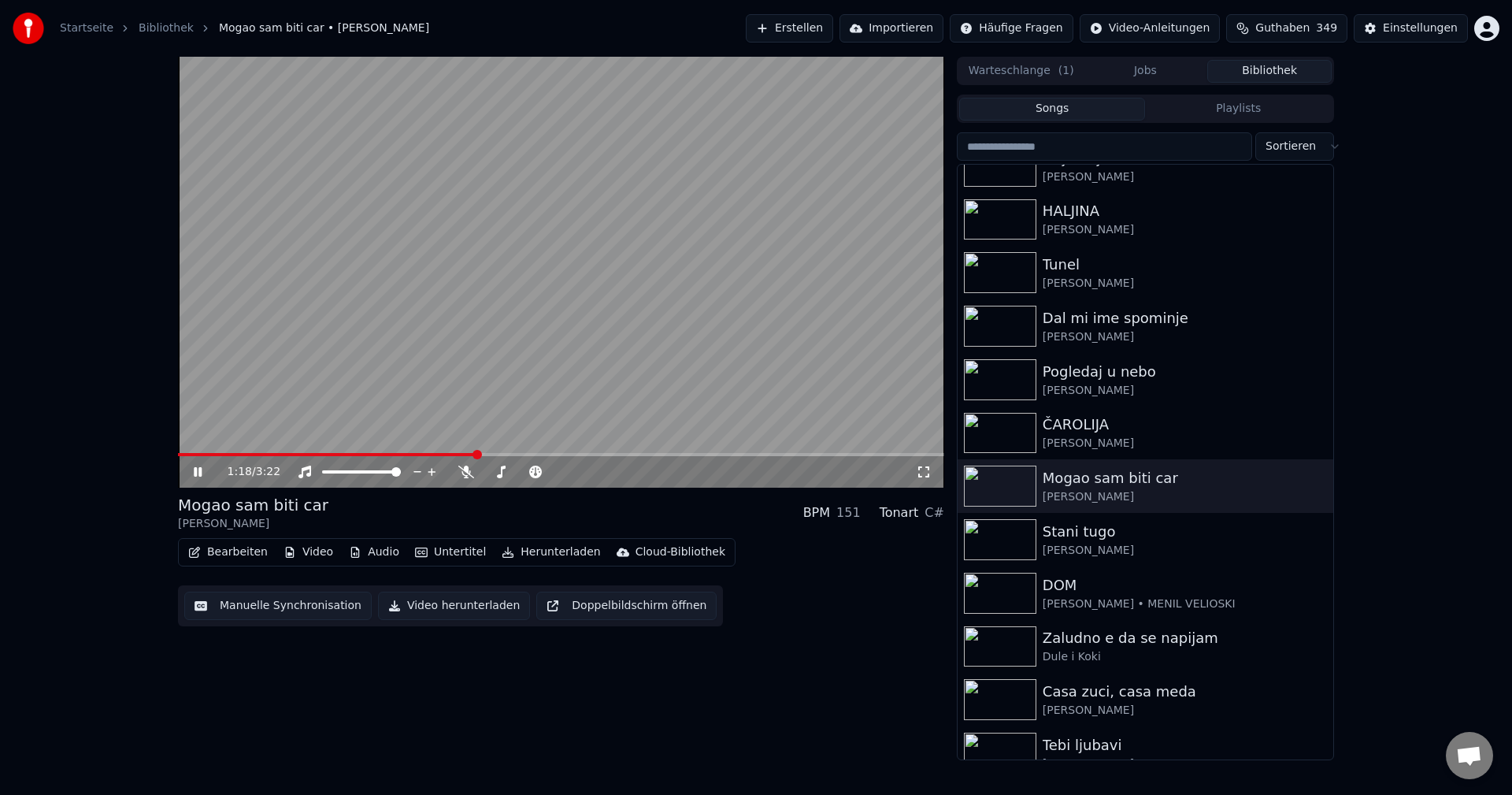
click at [594, 347] on video at bounding box center [561, 272] width 766 height 431
